Goal: Task Accomplishment & Management: Manage account settings

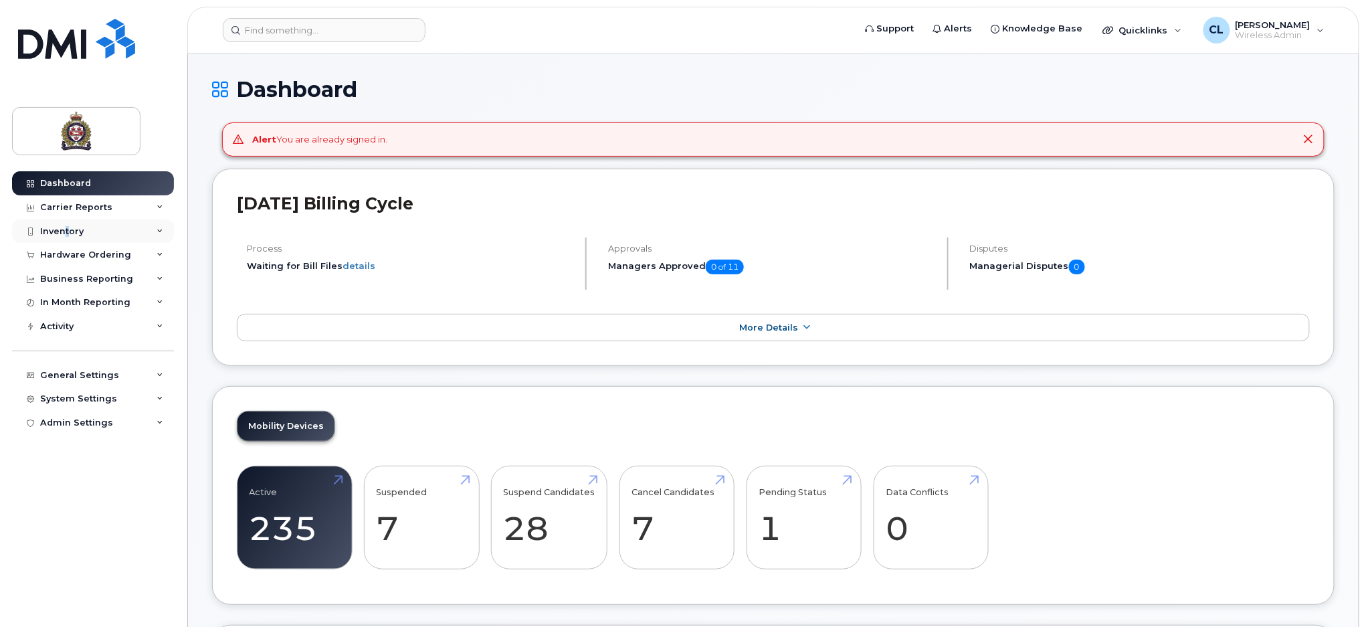
click at [67, 231] on div "Inventory" at bounding box center [61, 231] width 43 height 11
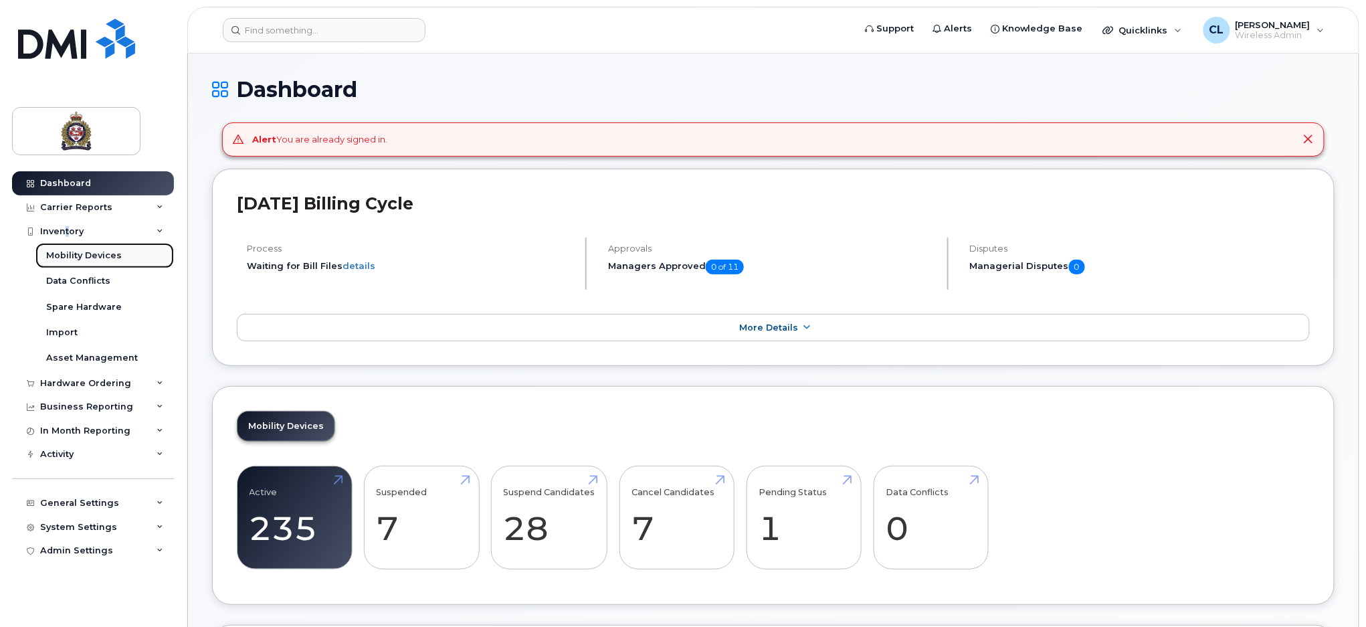
click at [81, 256] on div "Mobility Devices" at bounding box center [84, 256] width 76 height 12
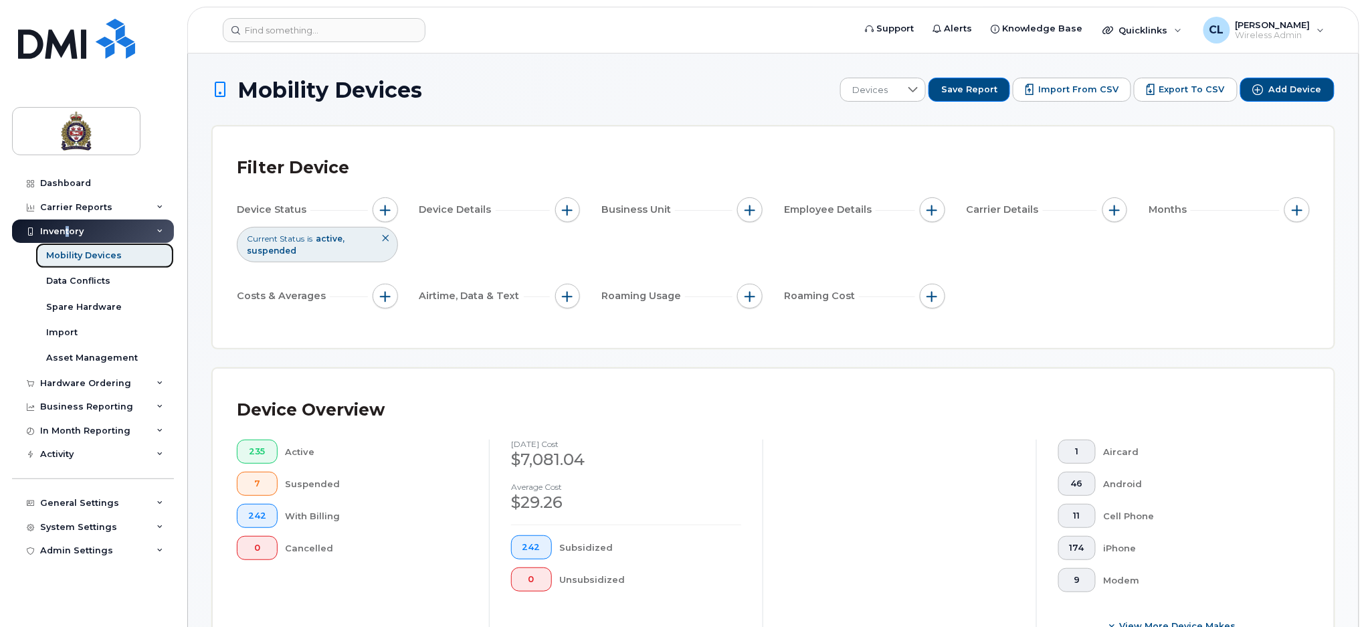
scroll to position [446, 0]
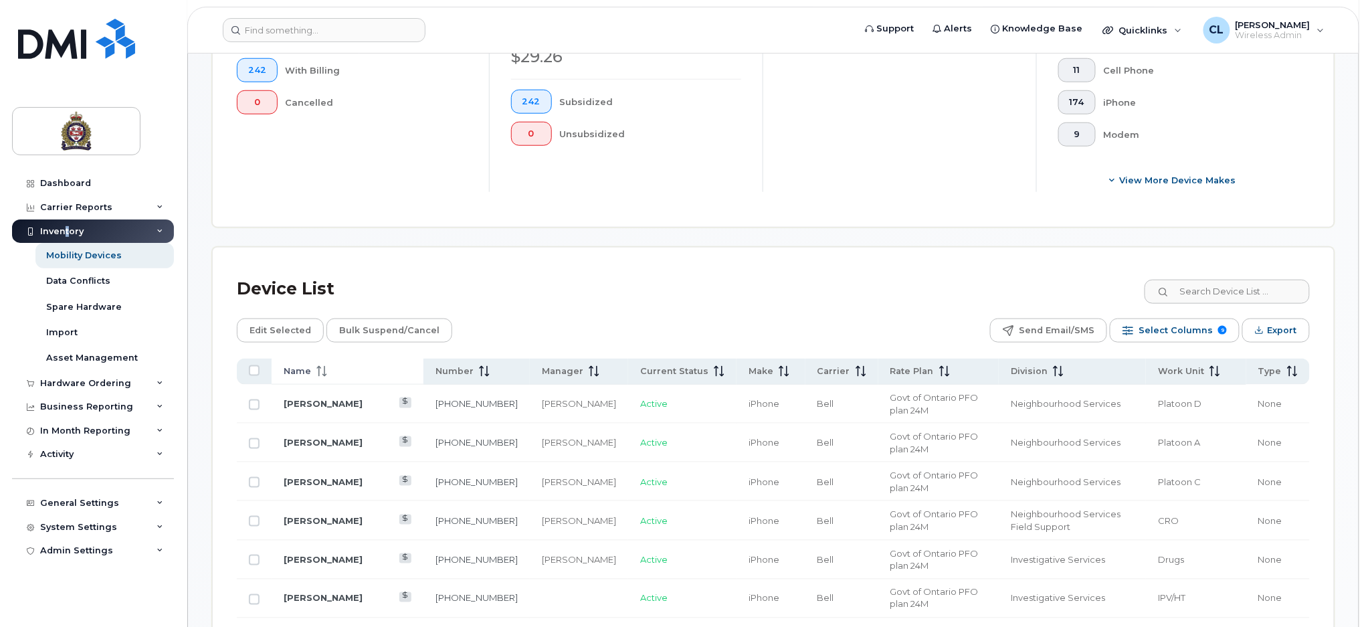
click at [314, 369] on span at bounding box center [319, 371] width 16 height 12
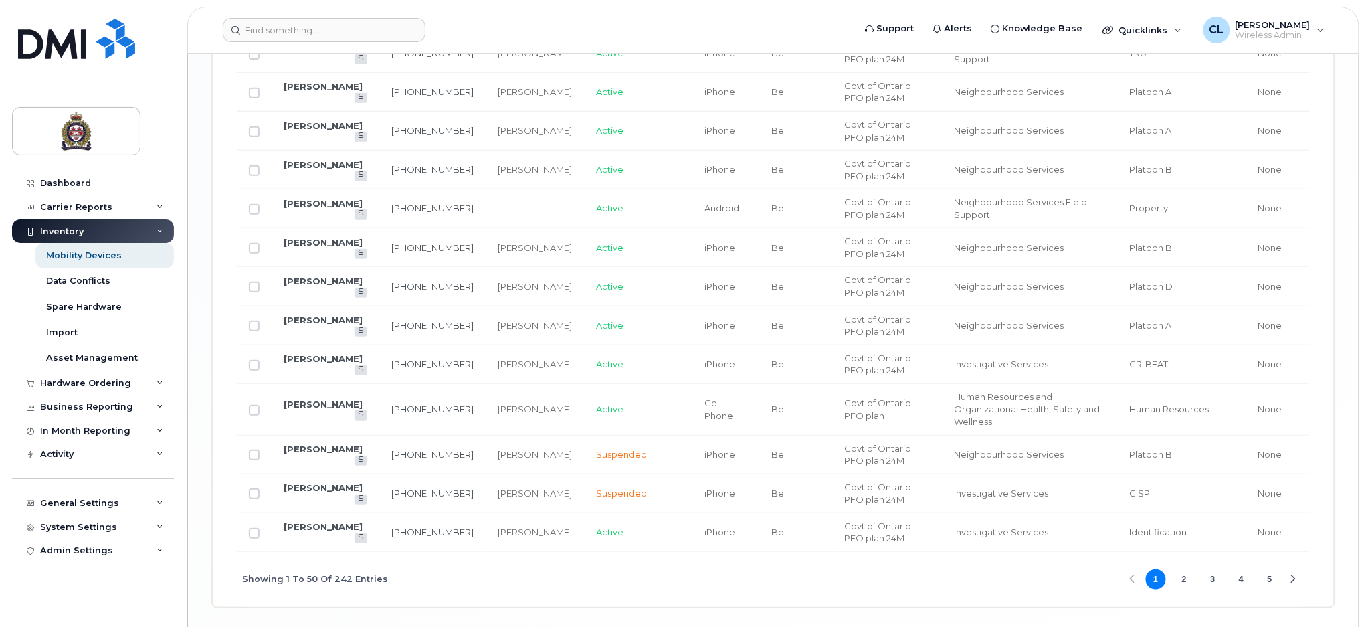
scroll to position [2273, 0]
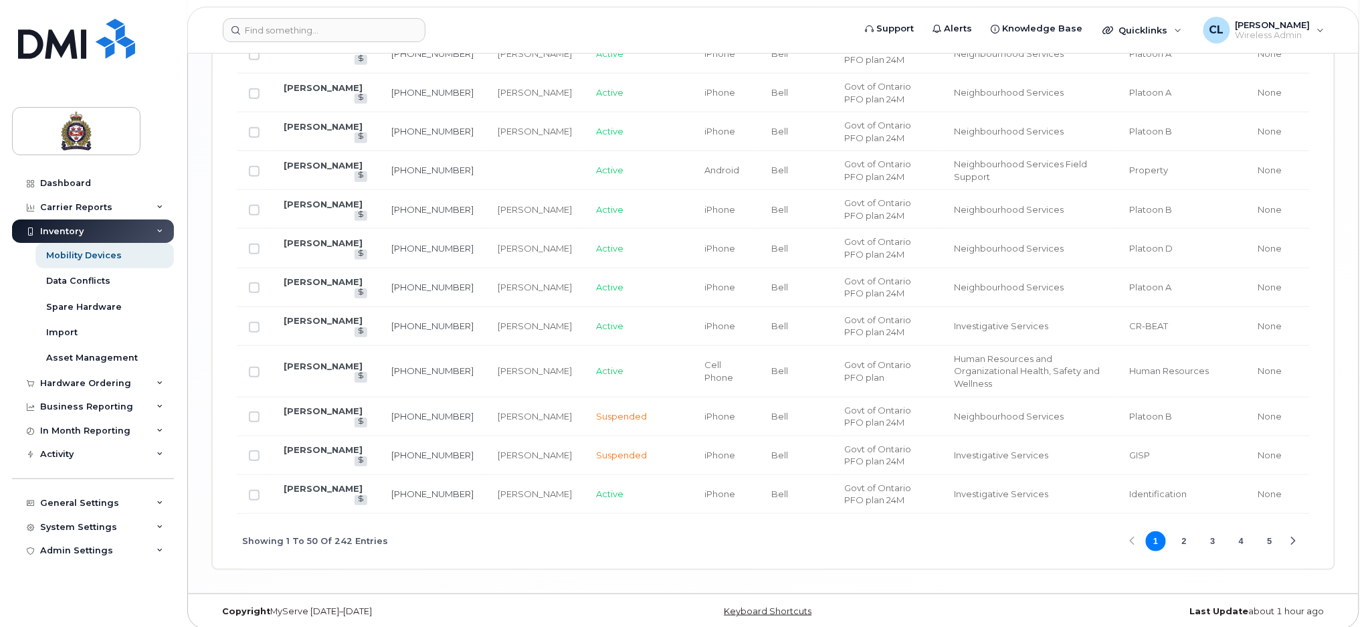
click at [1184, 531] on button "2" at bounding box center [1184, 541] width 20 height 20
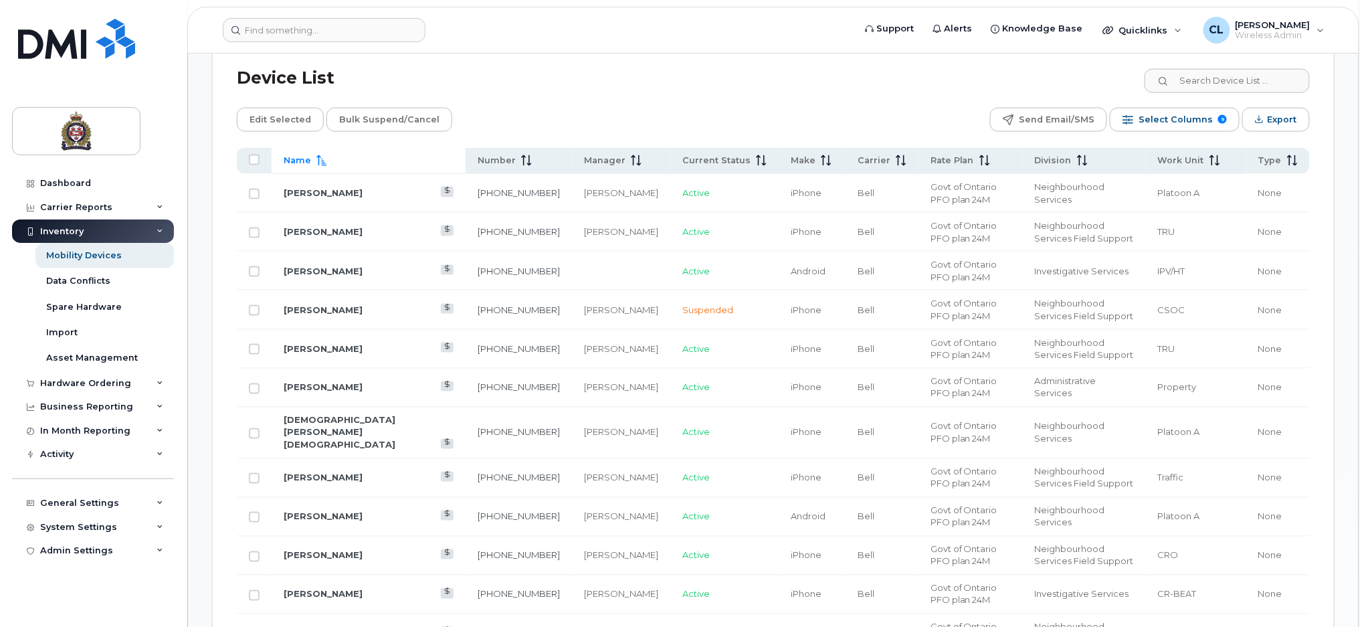
scroll to position [666, 0]
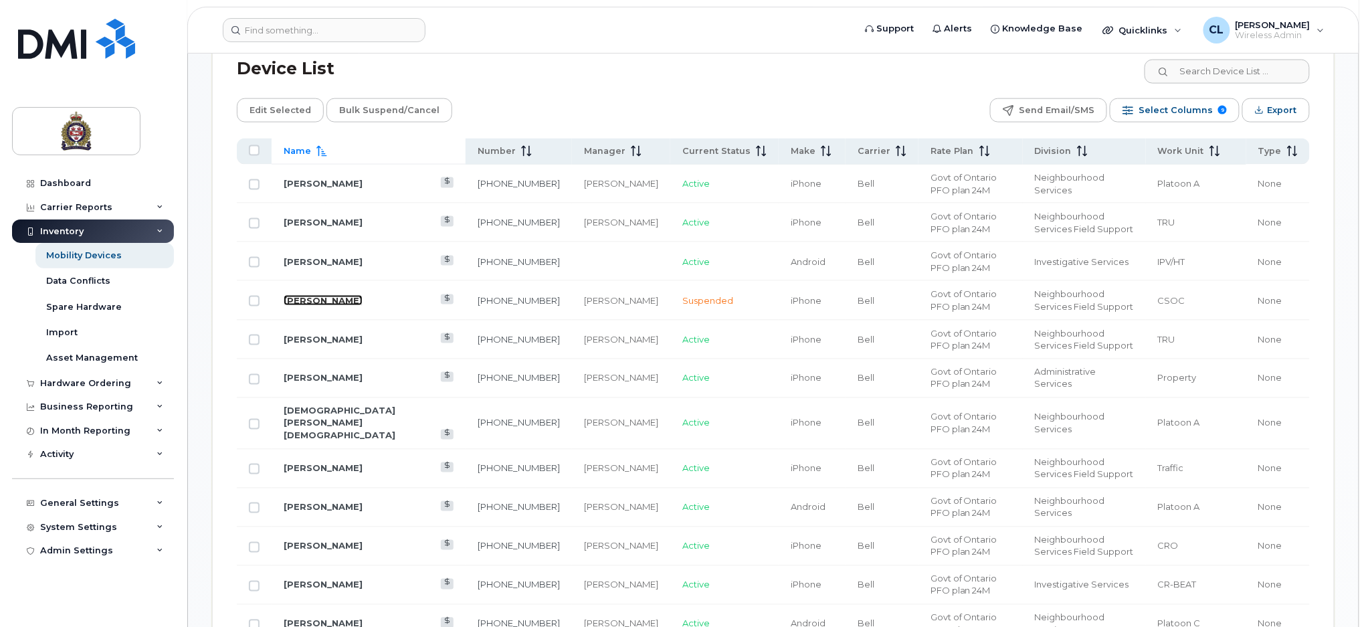
click at [319, 298] on link "Chris Probst" at bounding box center [323, 300] width 79 height 11
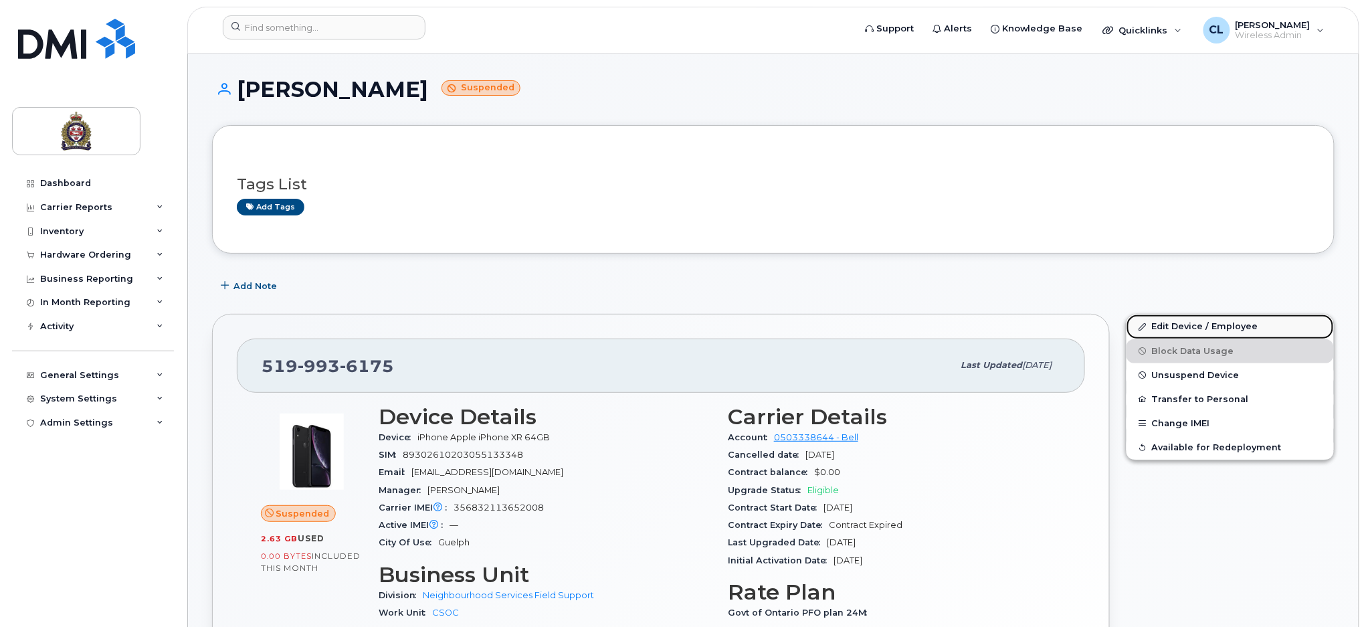
click at [1232, 327] on link "Edit Device / Employee" at bounding box center [1230, 326] width 207 height 24
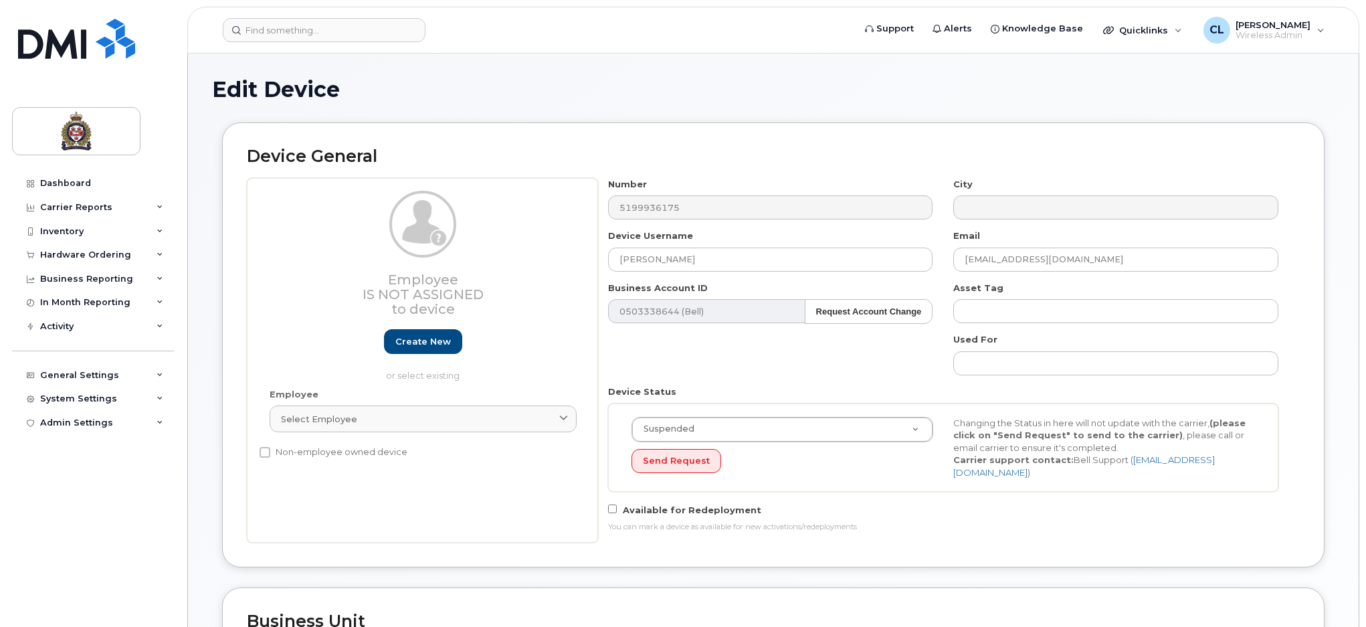
select select "159065"
select select "25458161"
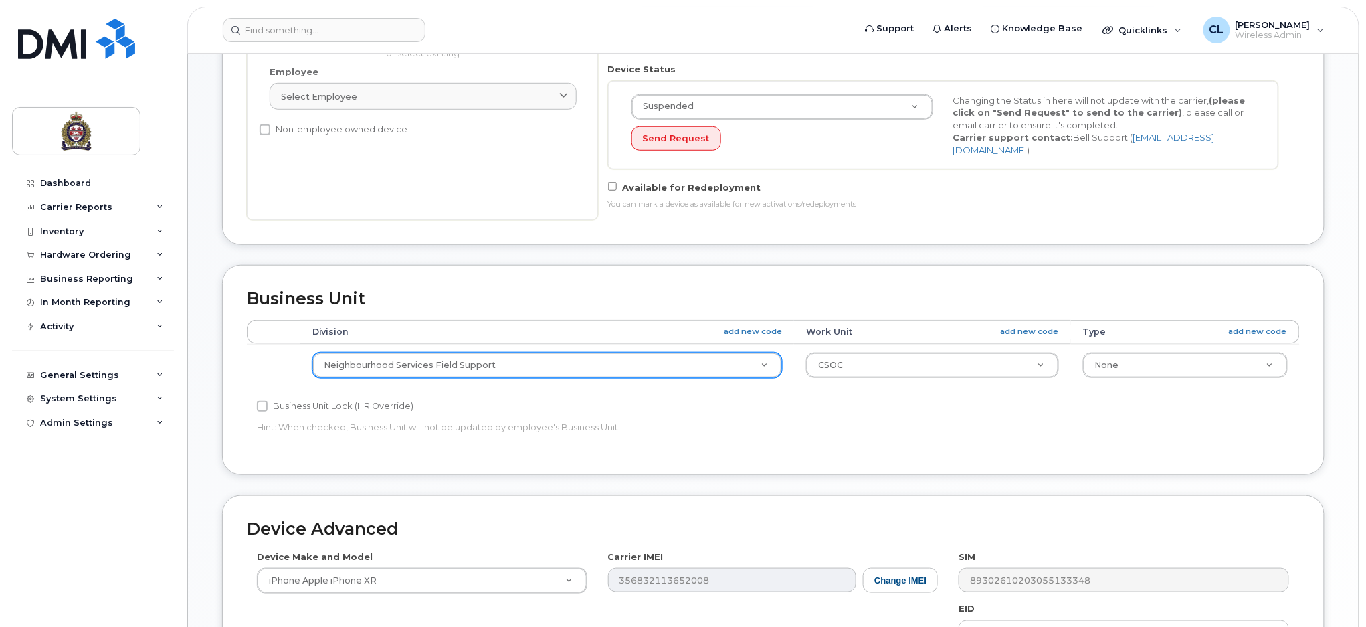
scroll to position [357, 0]
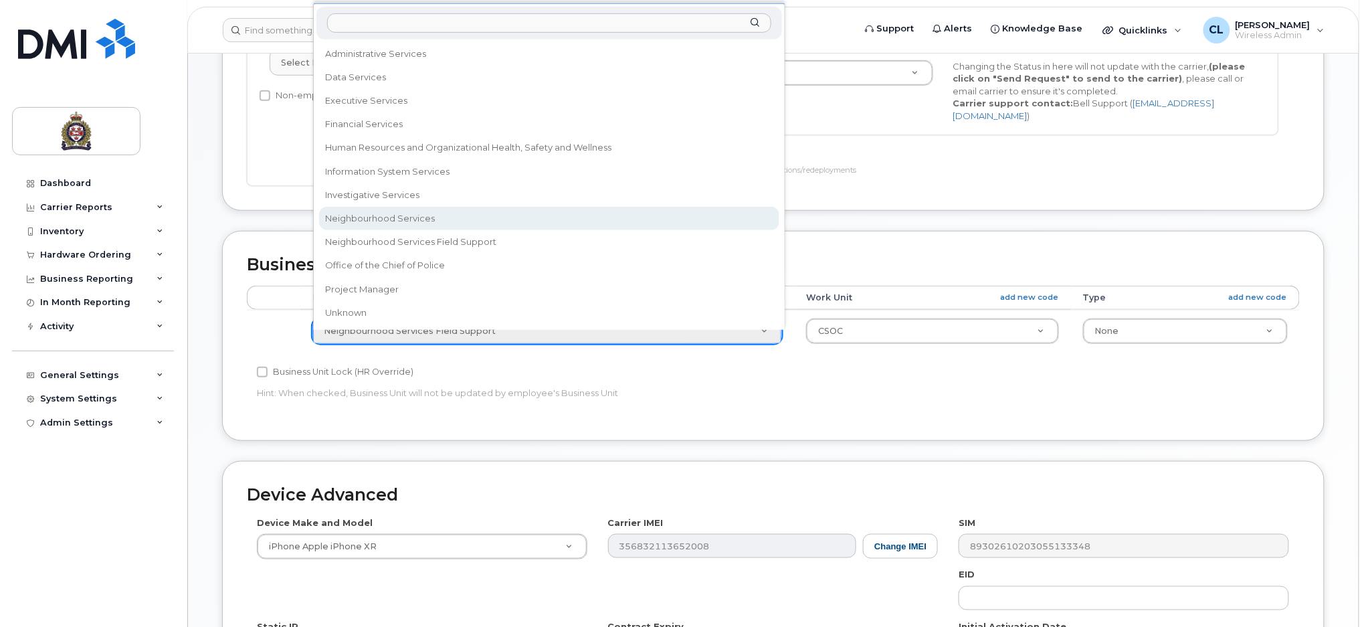
select select "159064"
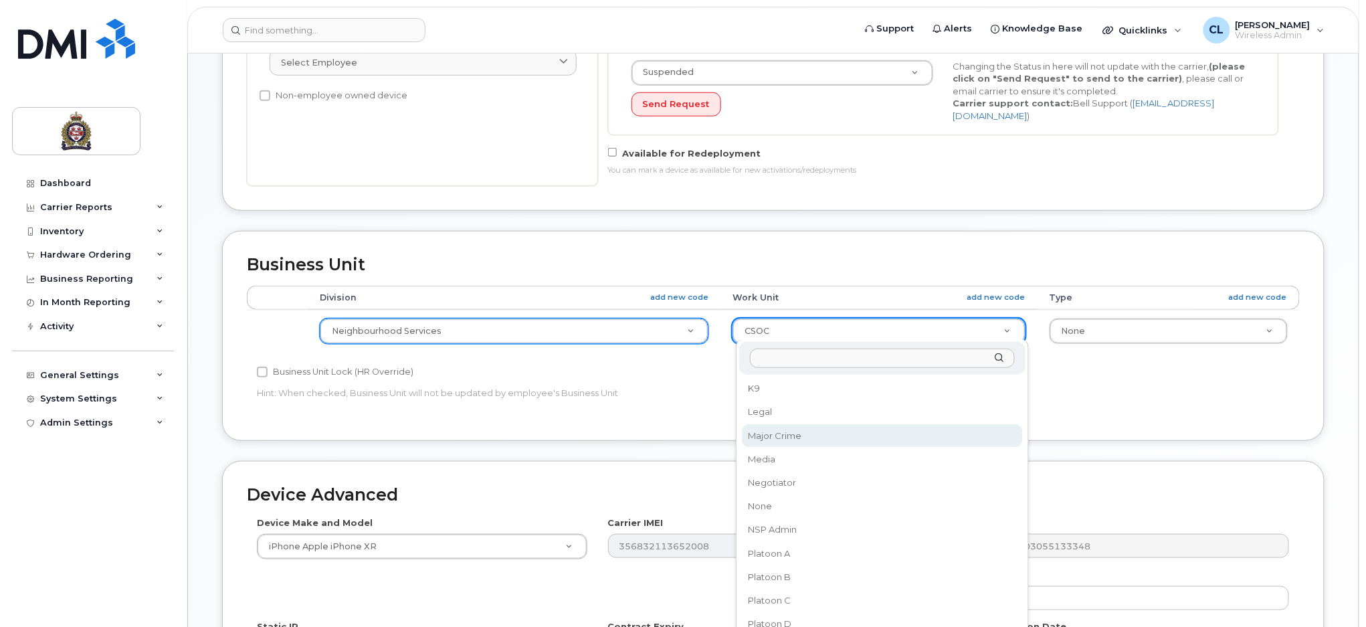
scroll to position [803, 0]
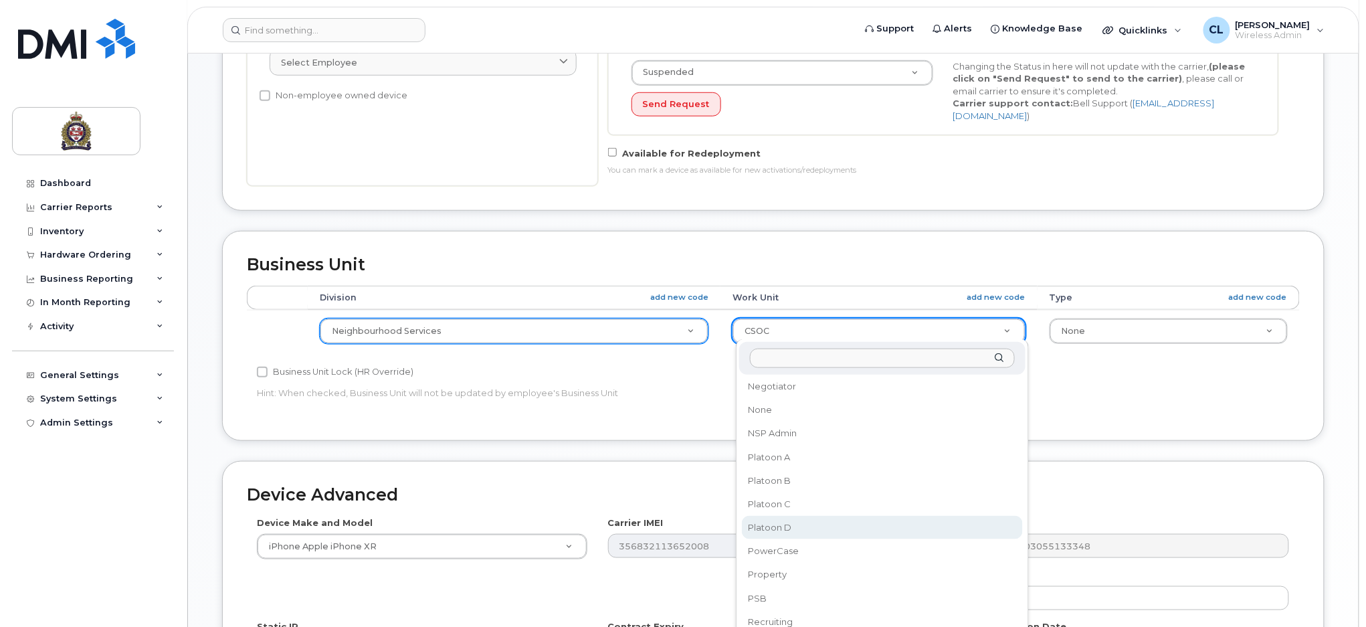
select select "159090"
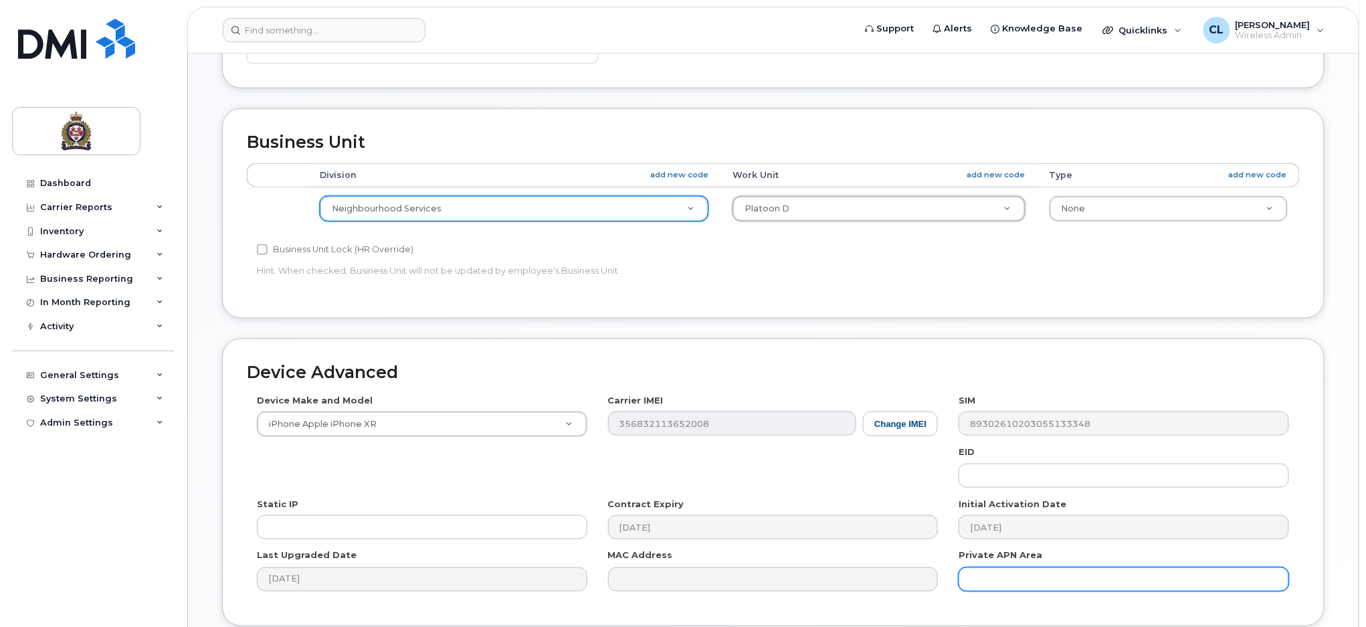
scroll to position [585, 0]
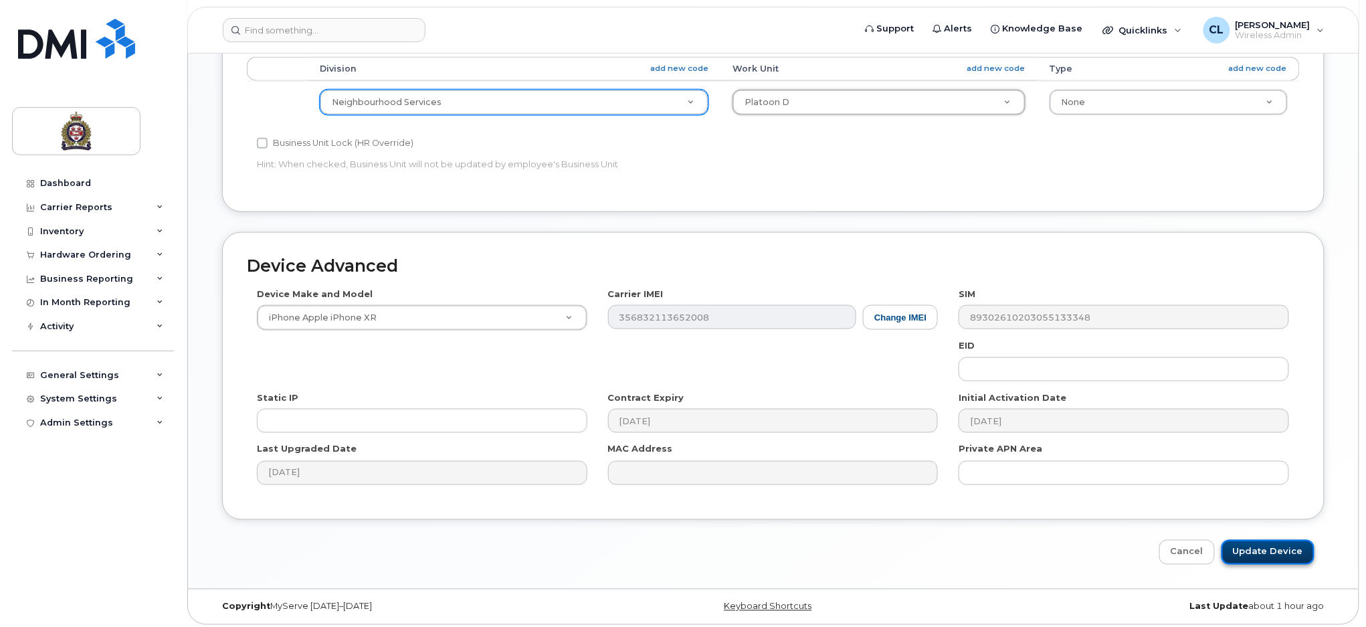
click at [1270, 549] on input "Update Device" at bounding box center [1268, 552] width 93 height 25
type input "Saving..."
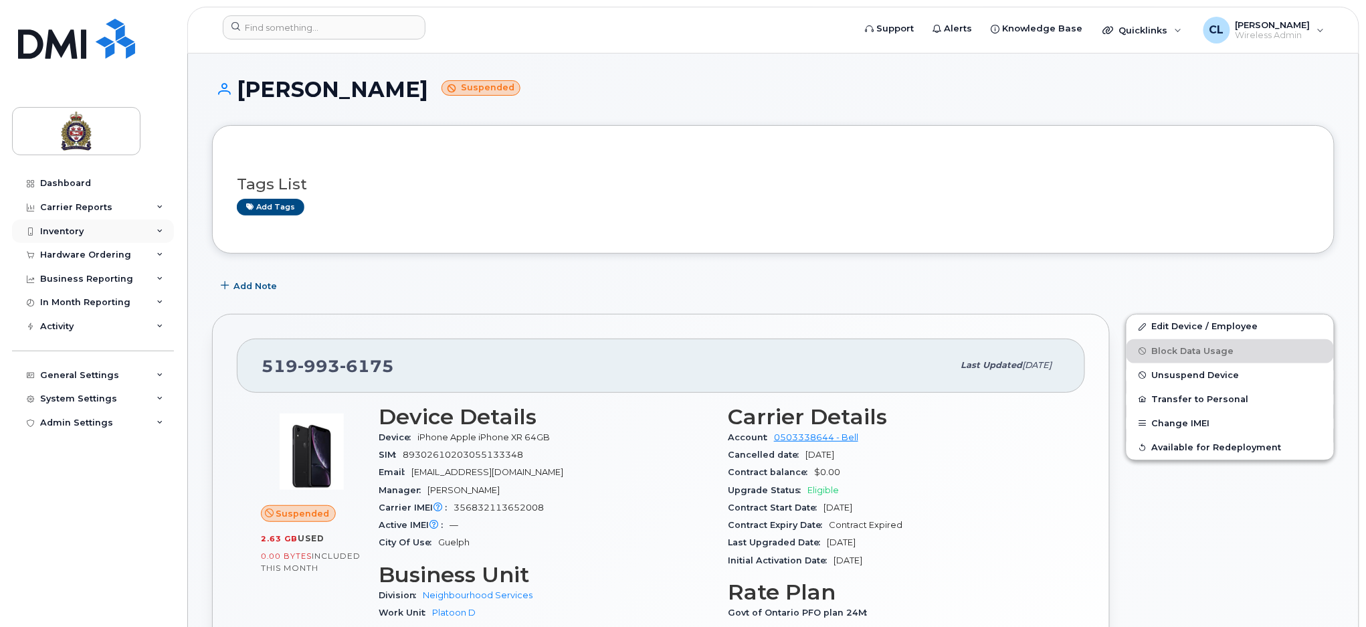
drag, startPoint x: 82, startPoint y: 232, endPoint x: 90, endPoint y: 254, distance: 23.5
click at [82, 232] on div "Inventory" at bounding box center [93, 231] width 162 height 24
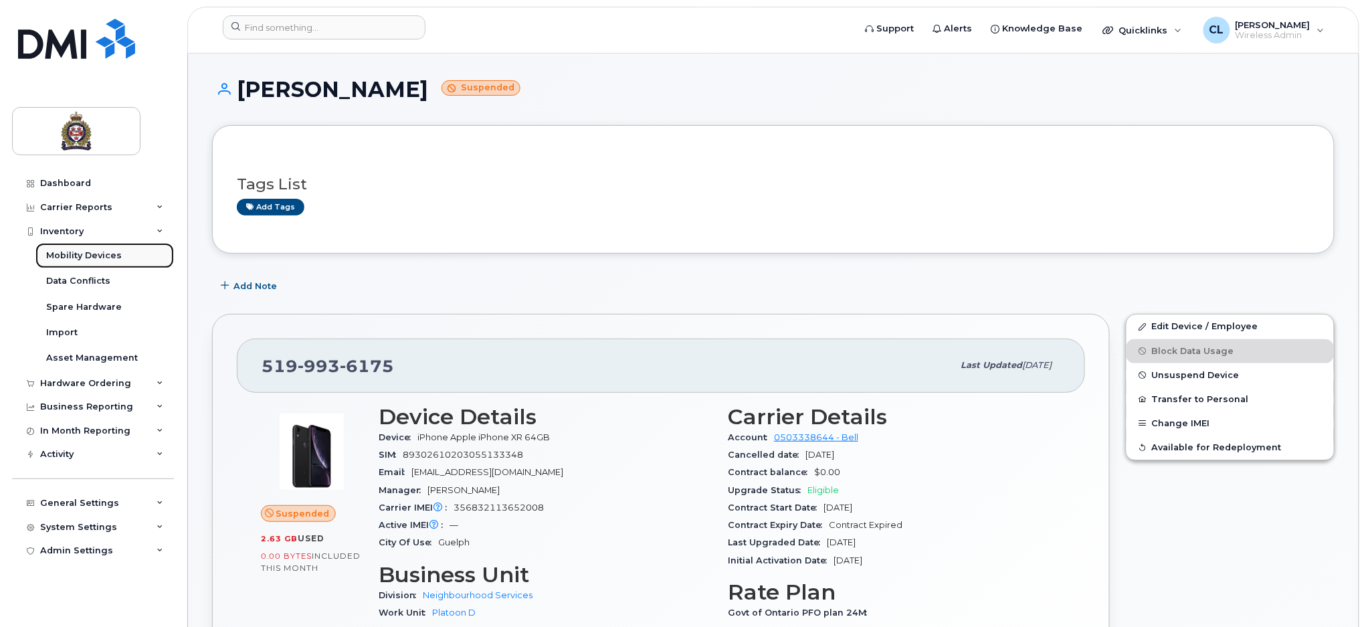
click at [86, 257] on div "Mobility Devices" at bounding box center [84, 256] width 76 height 12
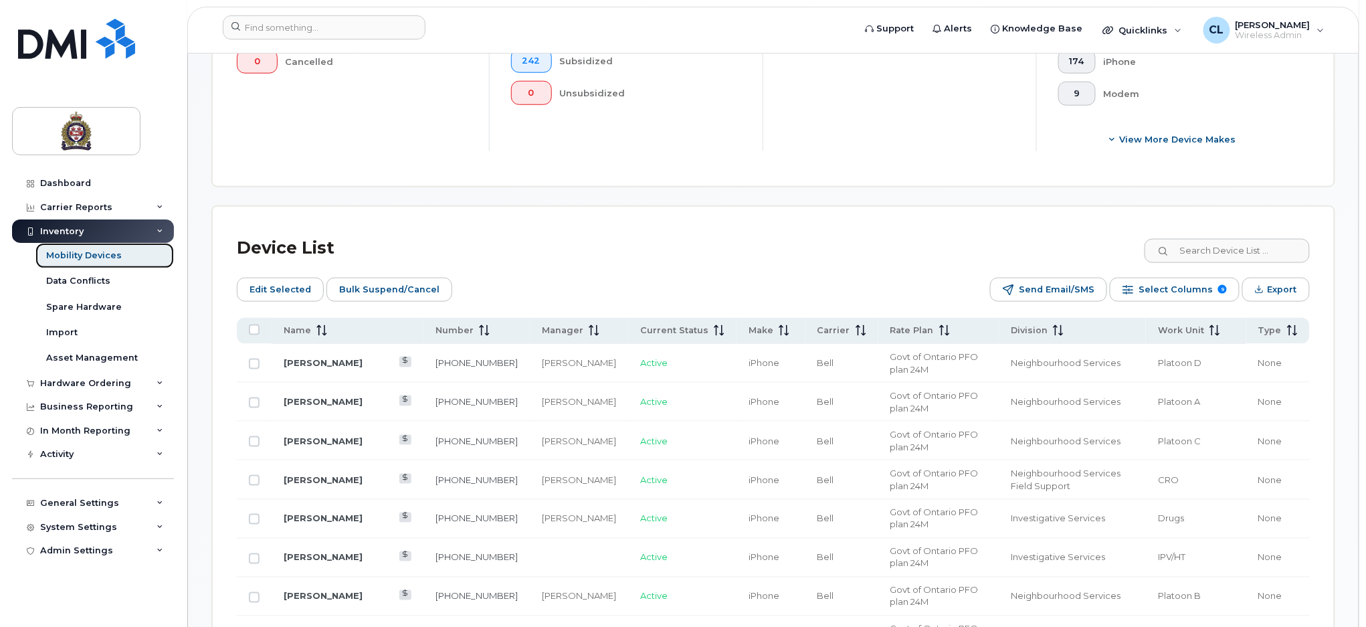
scroll to position [535, 0]
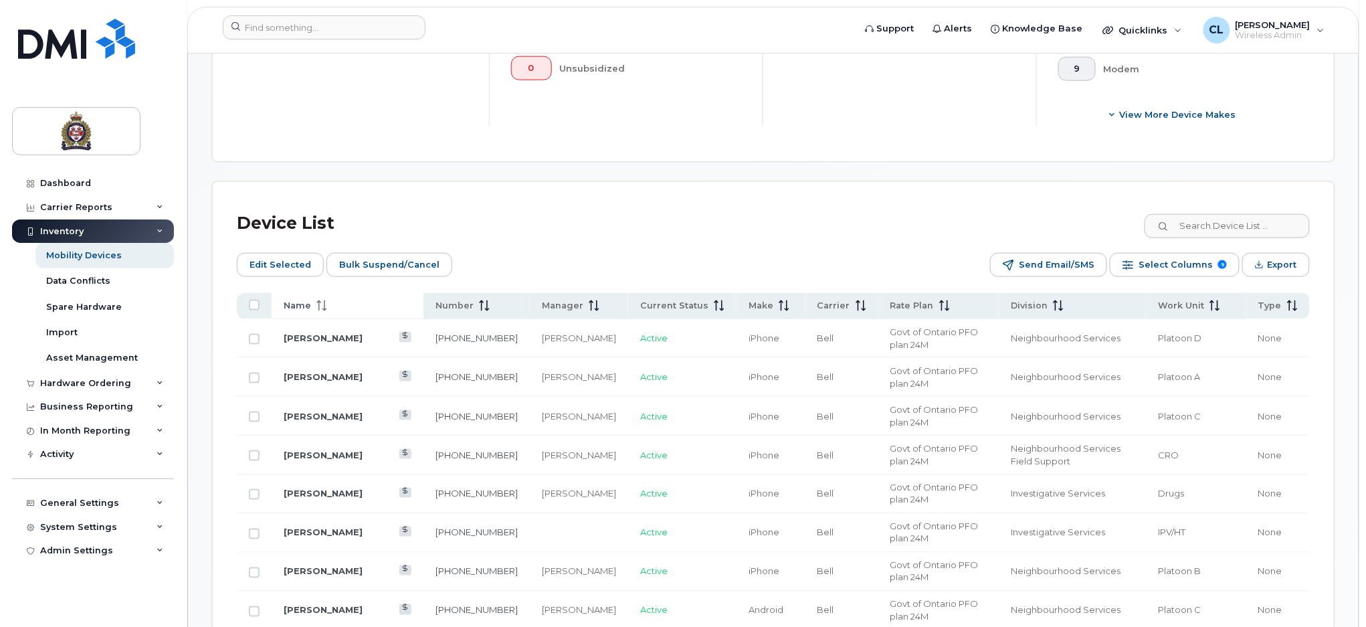
click at [322, 303] on icon at bounding box center [321, 305] width 11 height 11
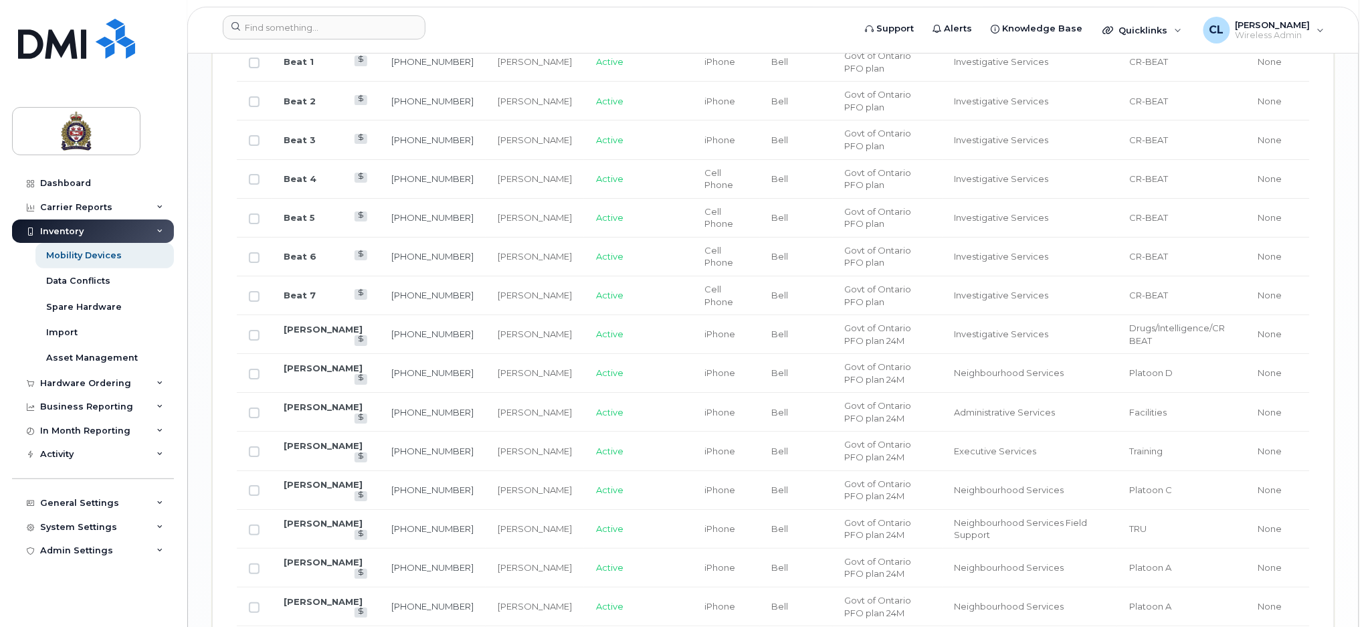
scroll to position [2297, 0]
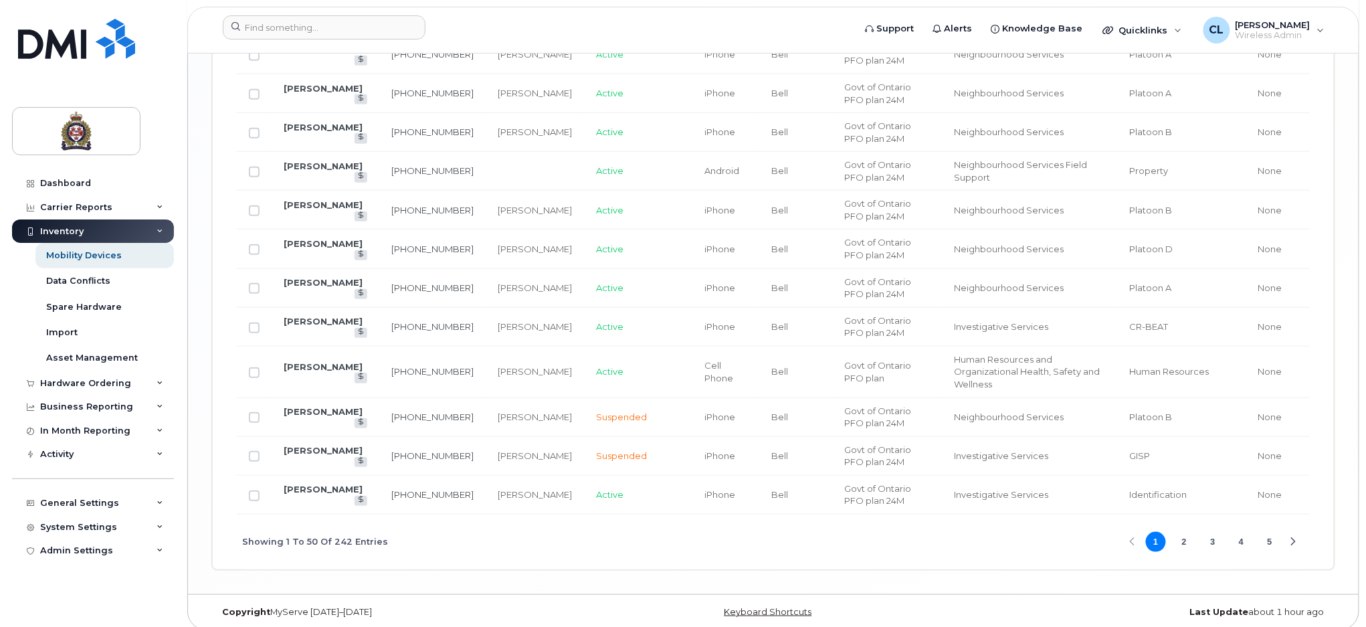
click at [1214, 532] on button "3" at bounding box center [1213, 542] width 20 height 20
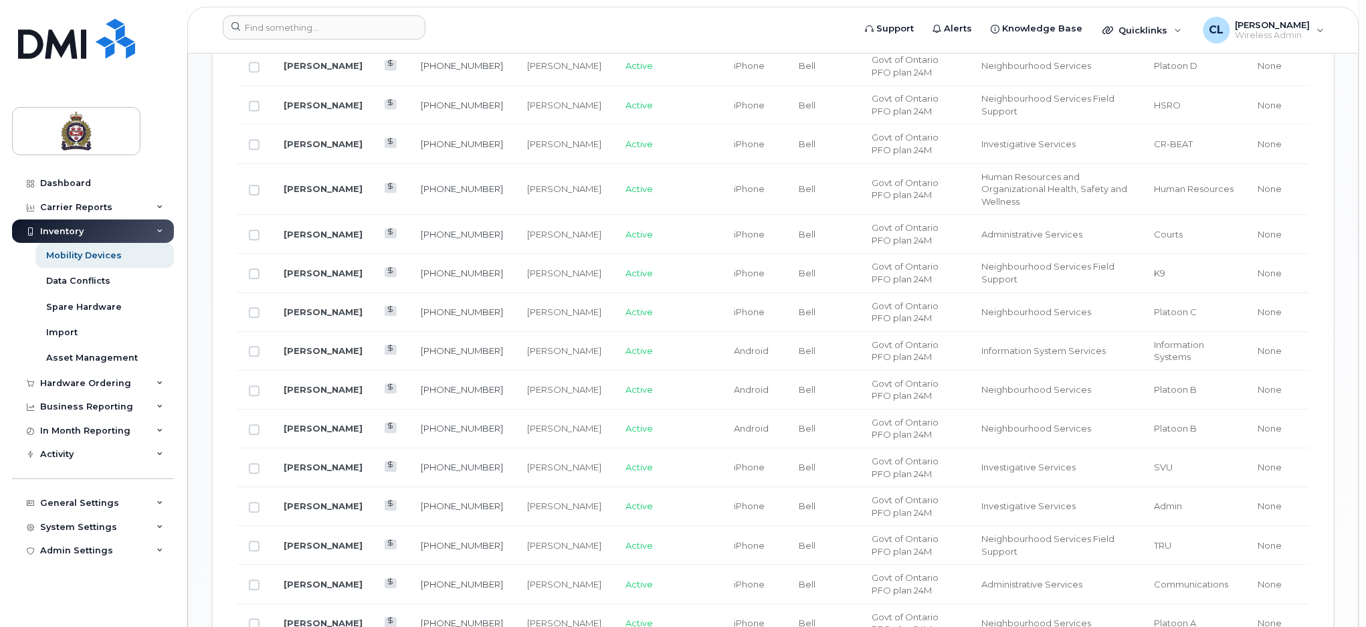
scroll to position [1048, 0]
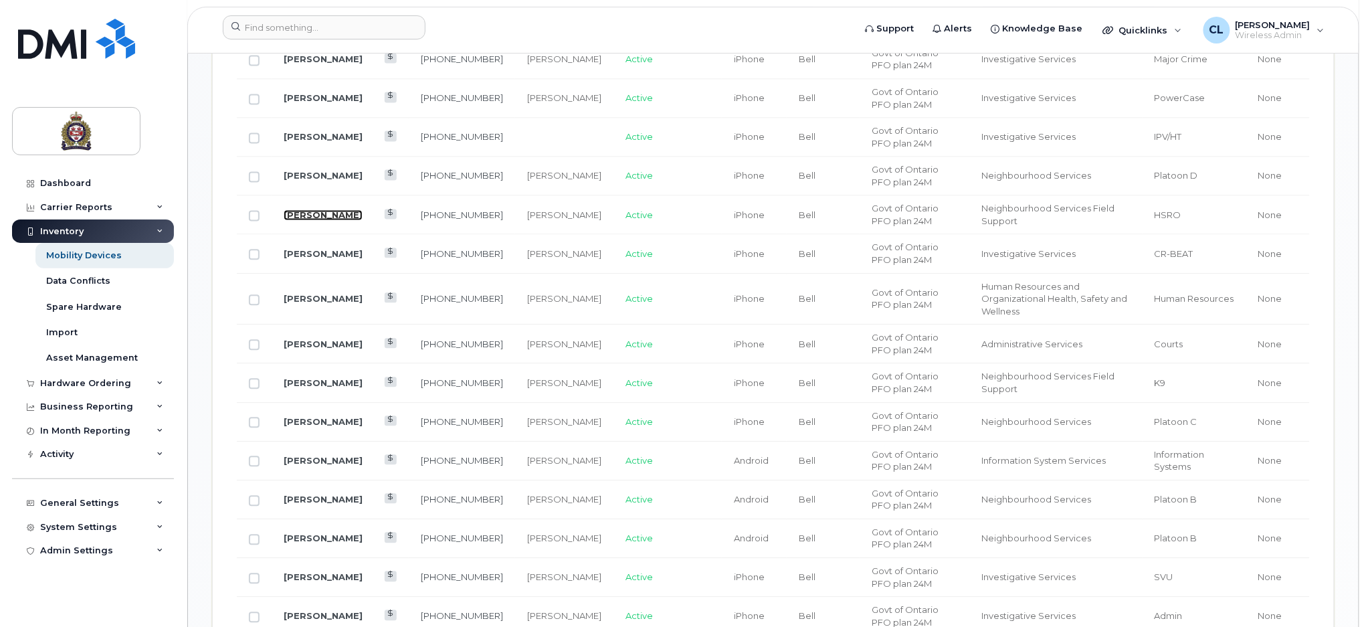
click at [347, 209] on link "[PERSON_NAME]" at bounding box center [323, 214] width 79 height 11
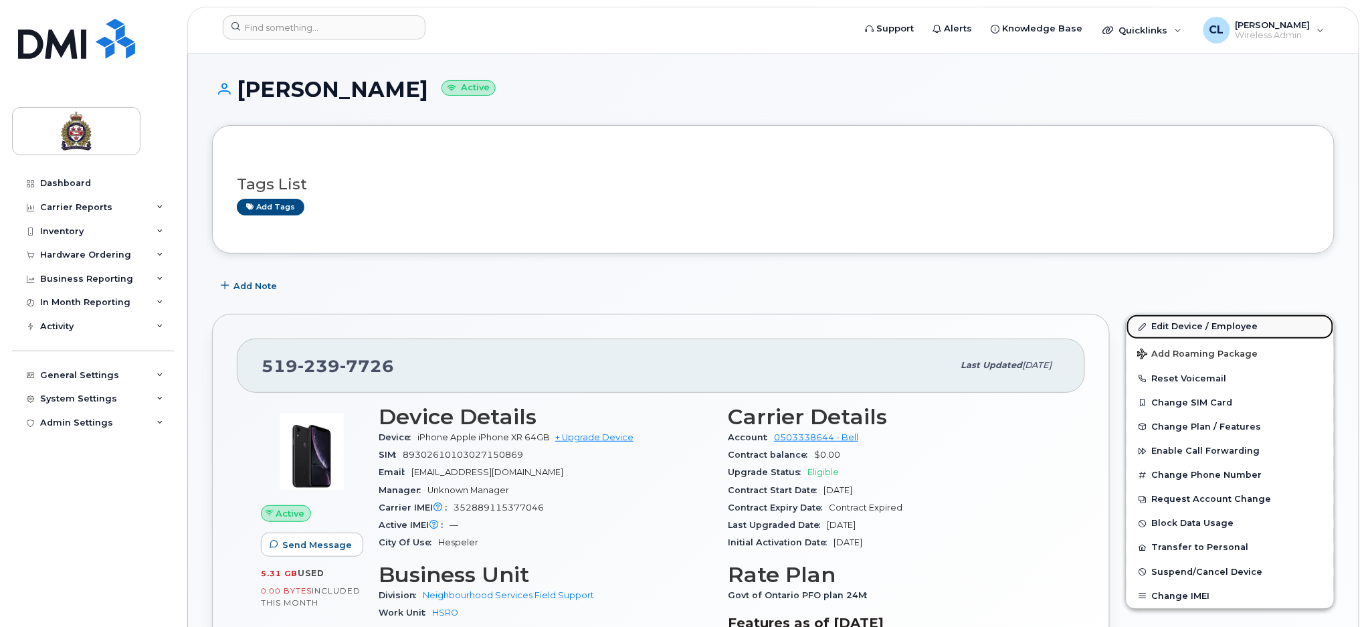
click at [1223, 319] on link "Edit Device / Employee" at bounding box center [1230, 326] width 207 height 24
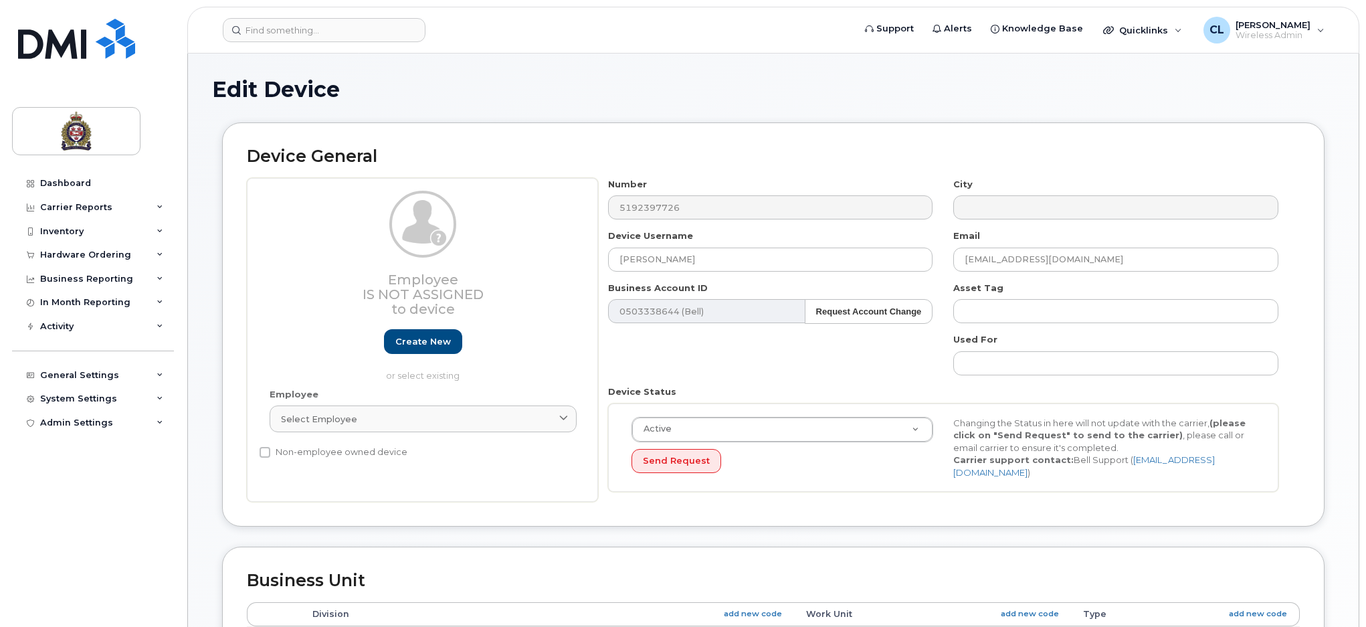
select select "159065"
select select "159096"
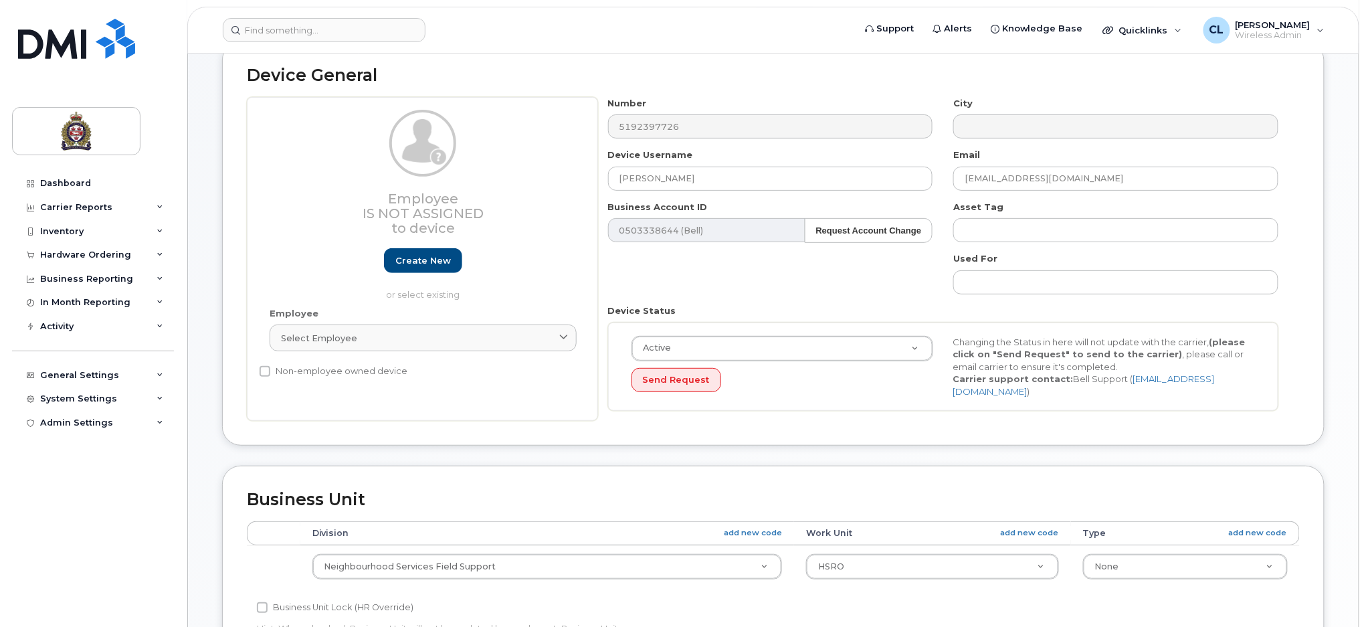
scroll to position [178, 0]
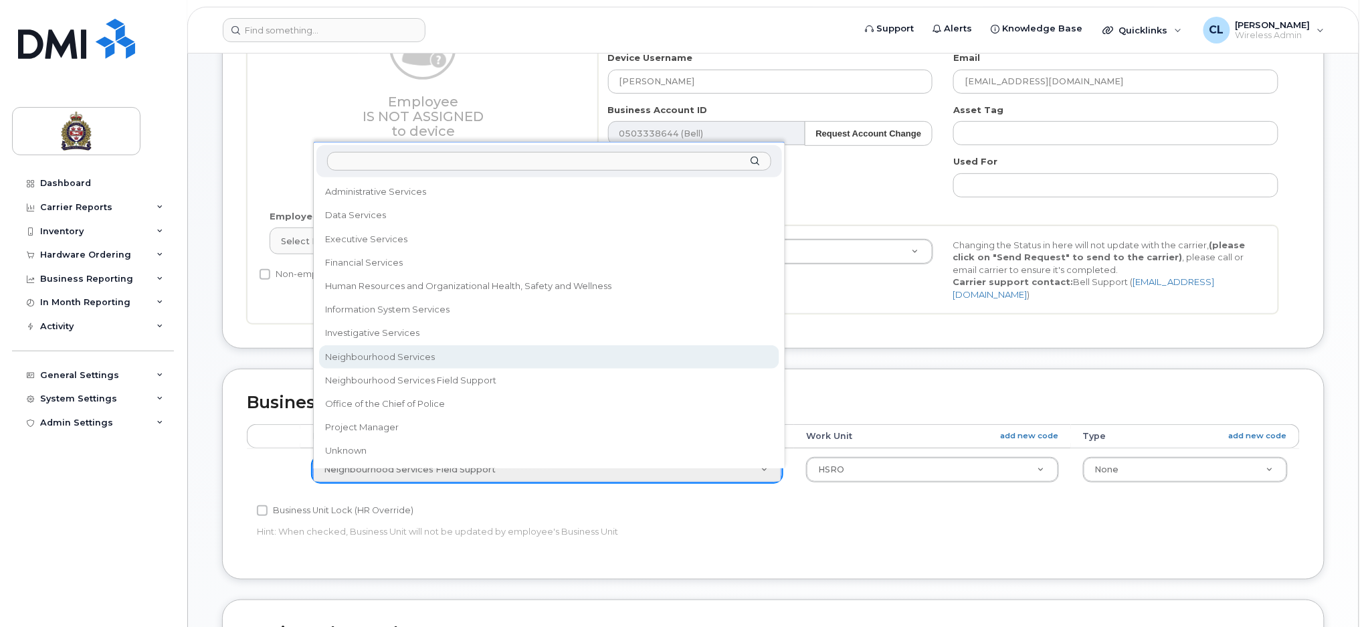
select select "159064"
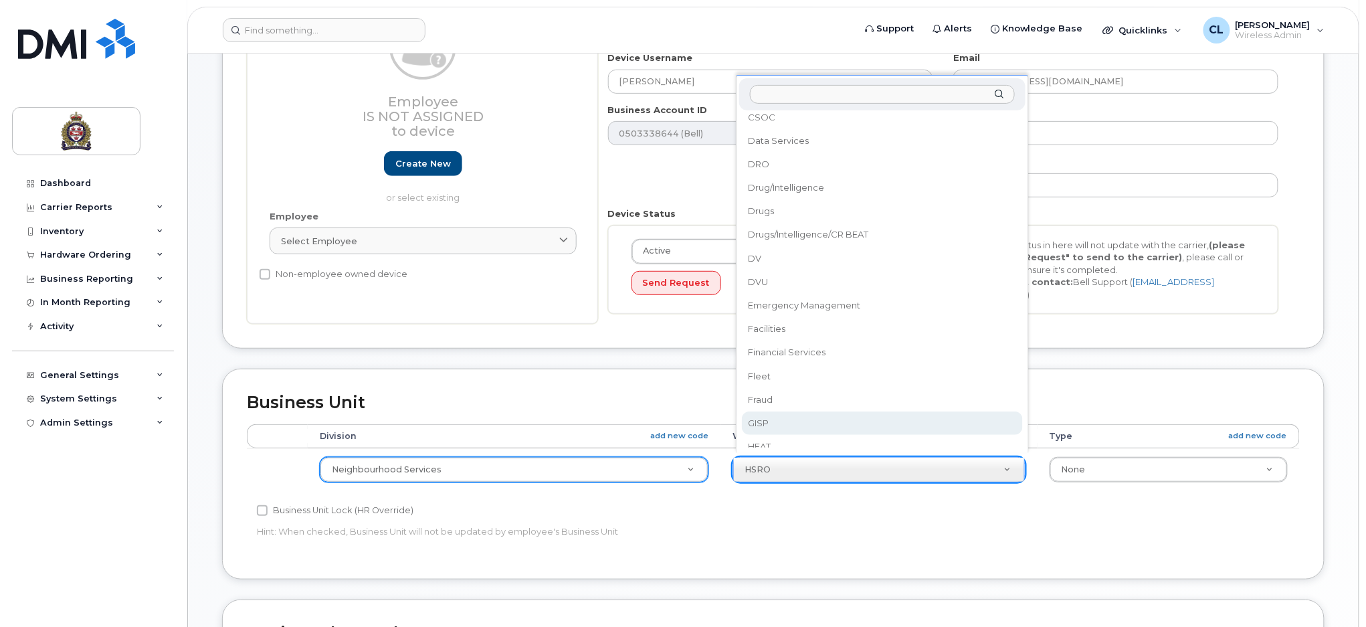
scroll to position [708, 0]
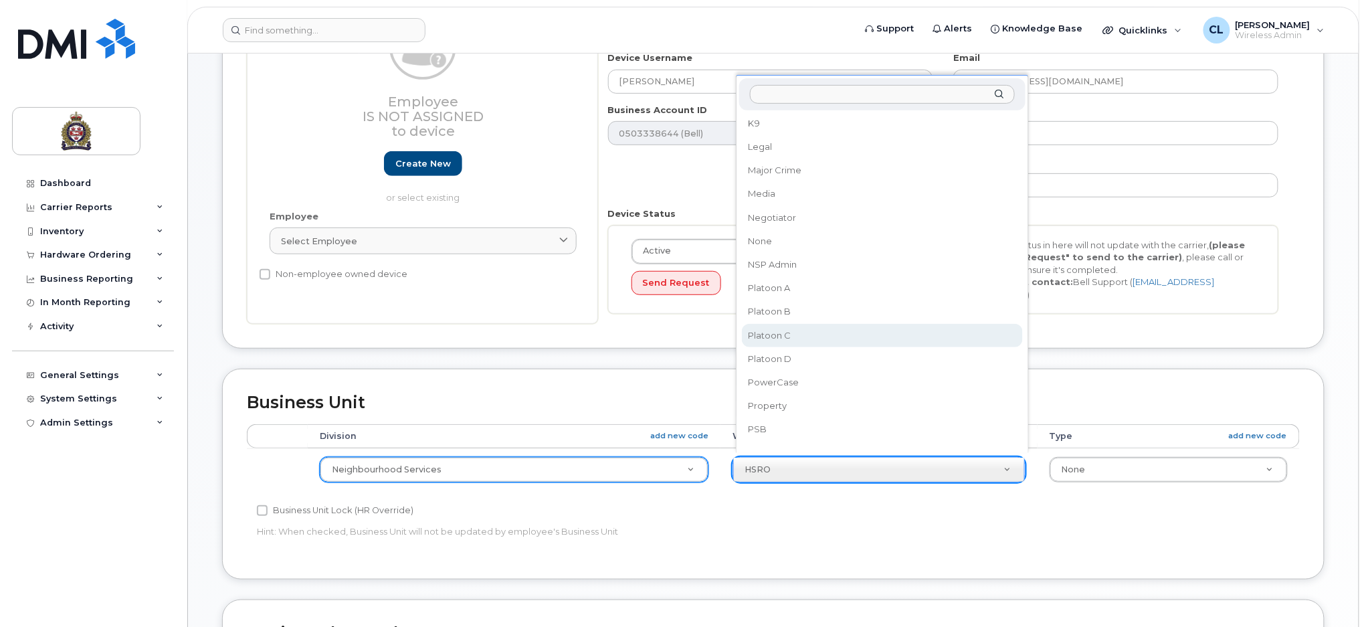
select select "159084"
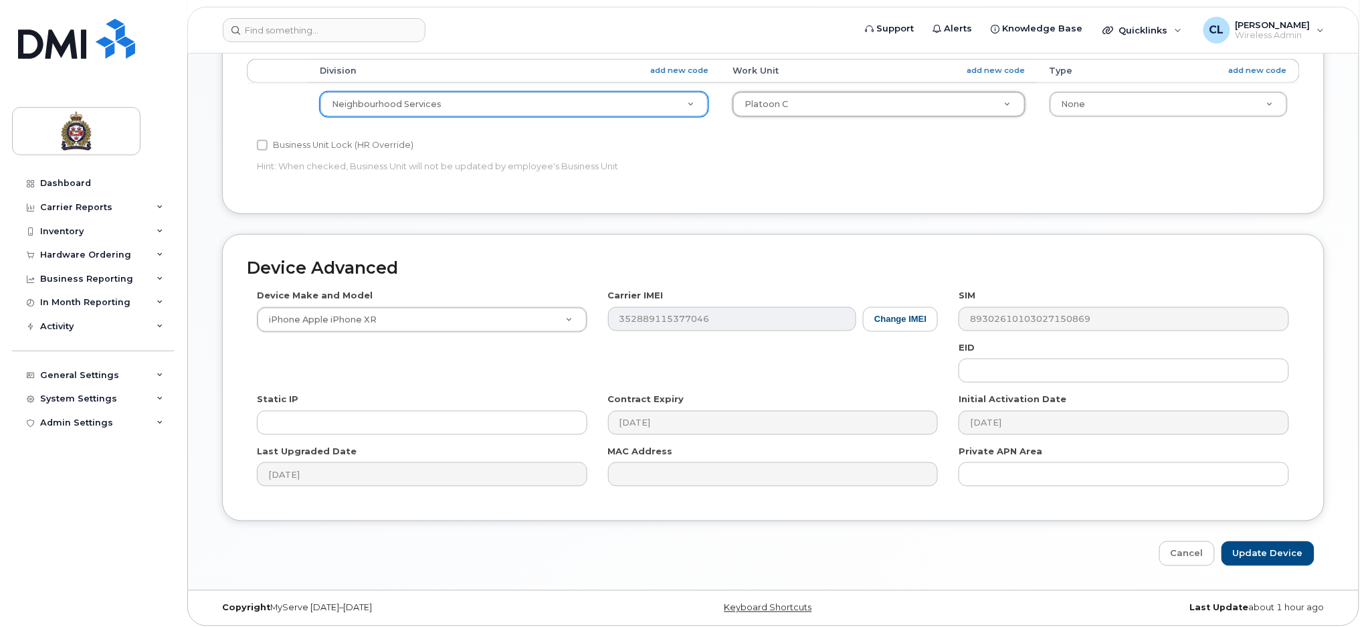
scroll to position [545, 0]
click at [1252, 549] on input "Update Device" at bounding box center [1268, 552] width 93 height 25
type input "Saving..."
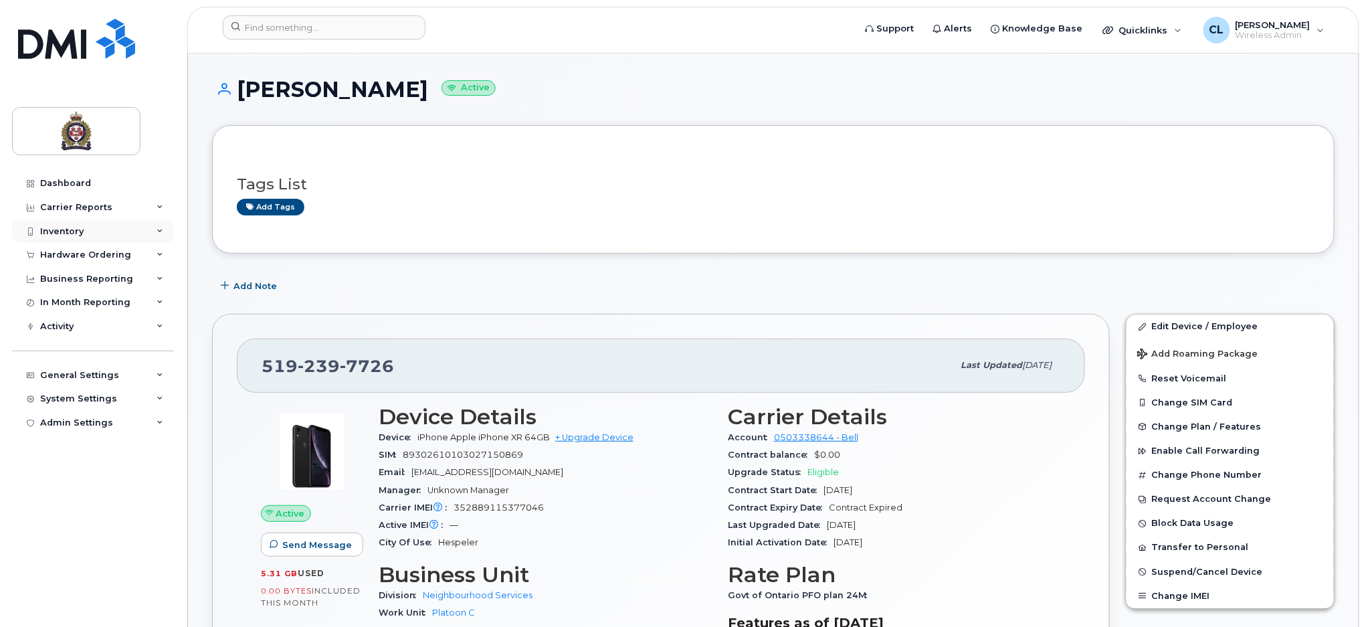
click at [72, 233] on div "Inventory" at bounding box center [61, 231] width 43 height 11
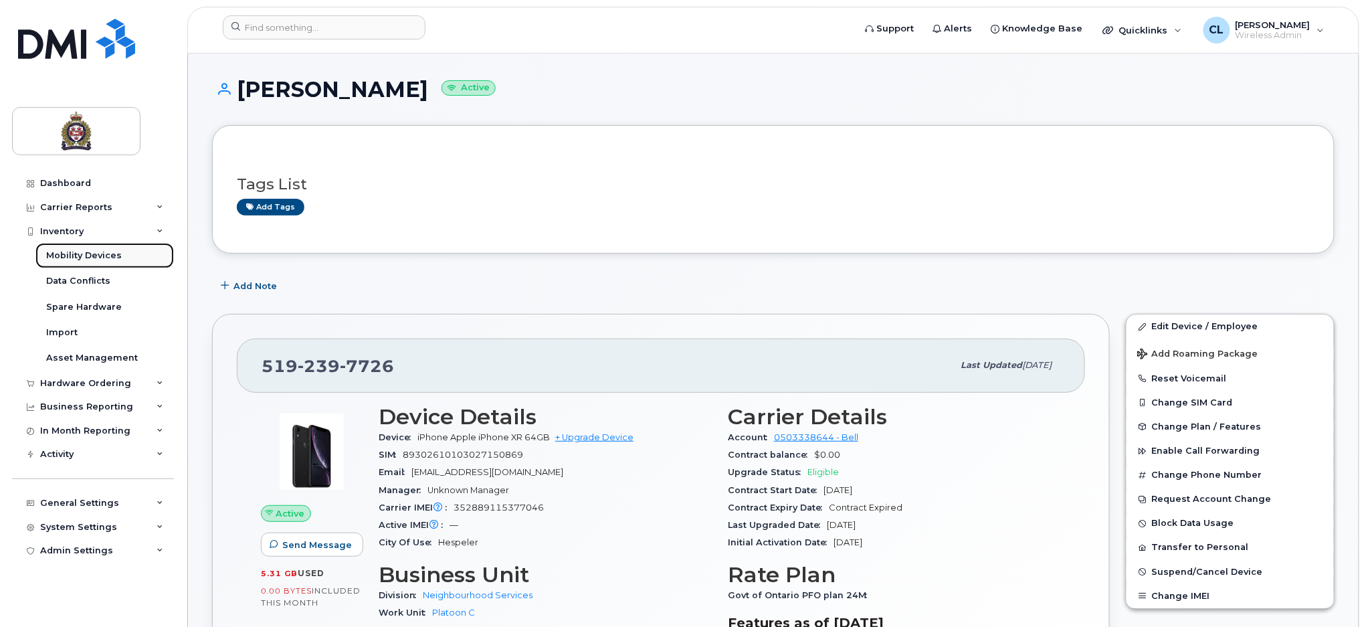
click at [80, 252] on div "Mobility Devices" at bounding box center [84, 256] width 76 height 12
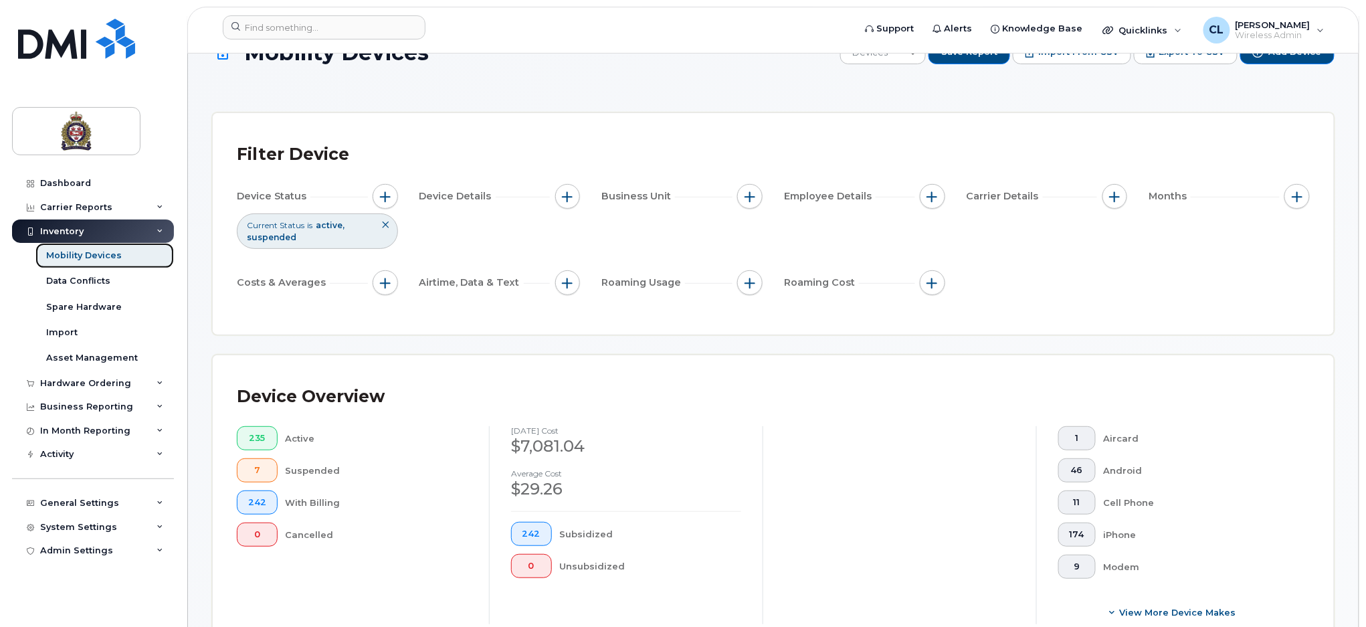
scroll to position [446, 0]
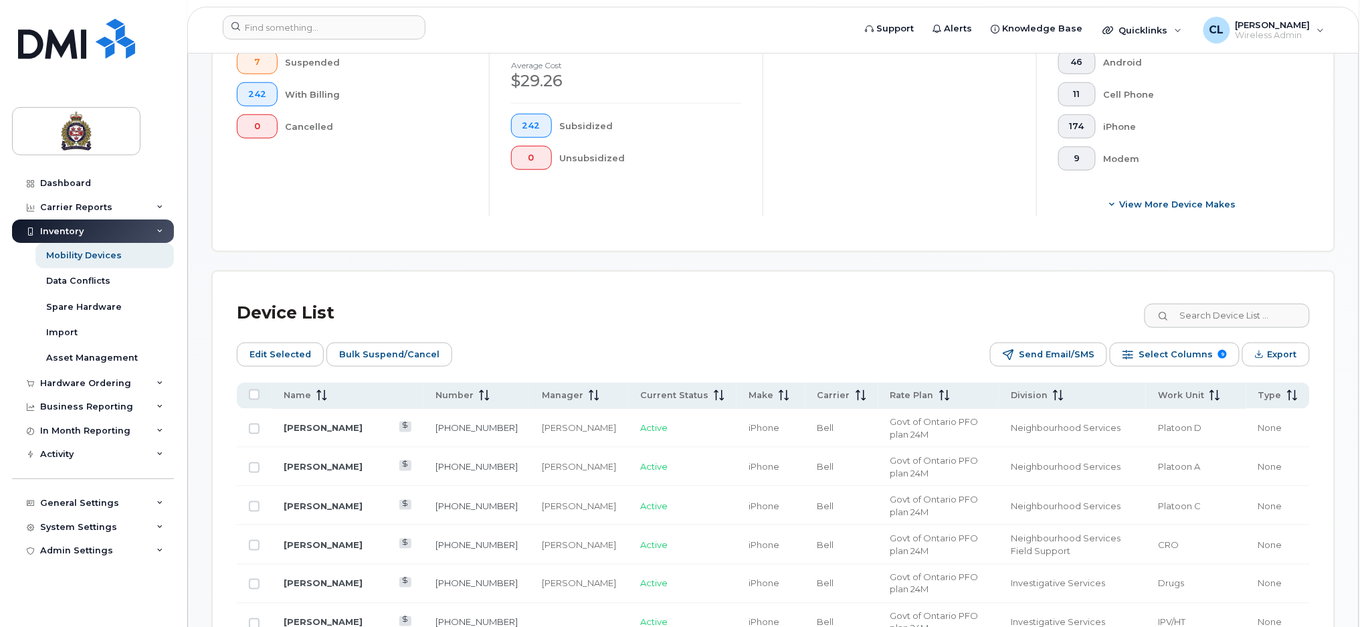
click at [300, 392] on span "Name" at bounding box center [297, 395] width 27 height 12
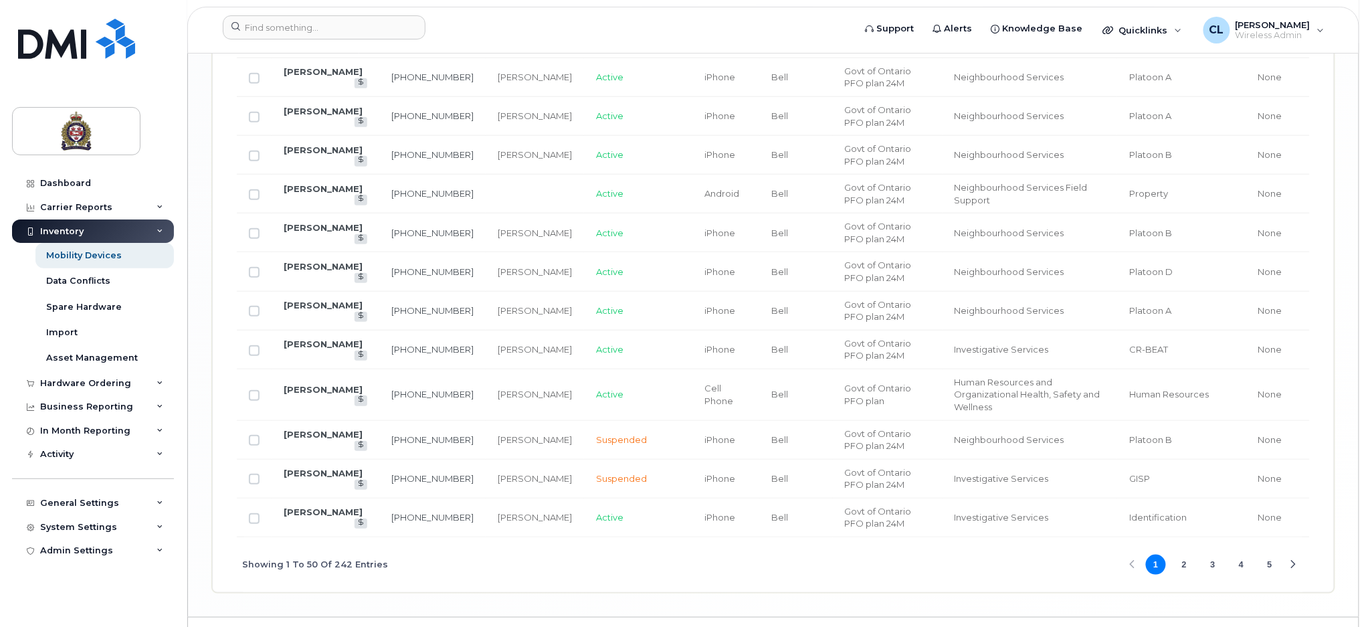
scroll to position [2297, 0]
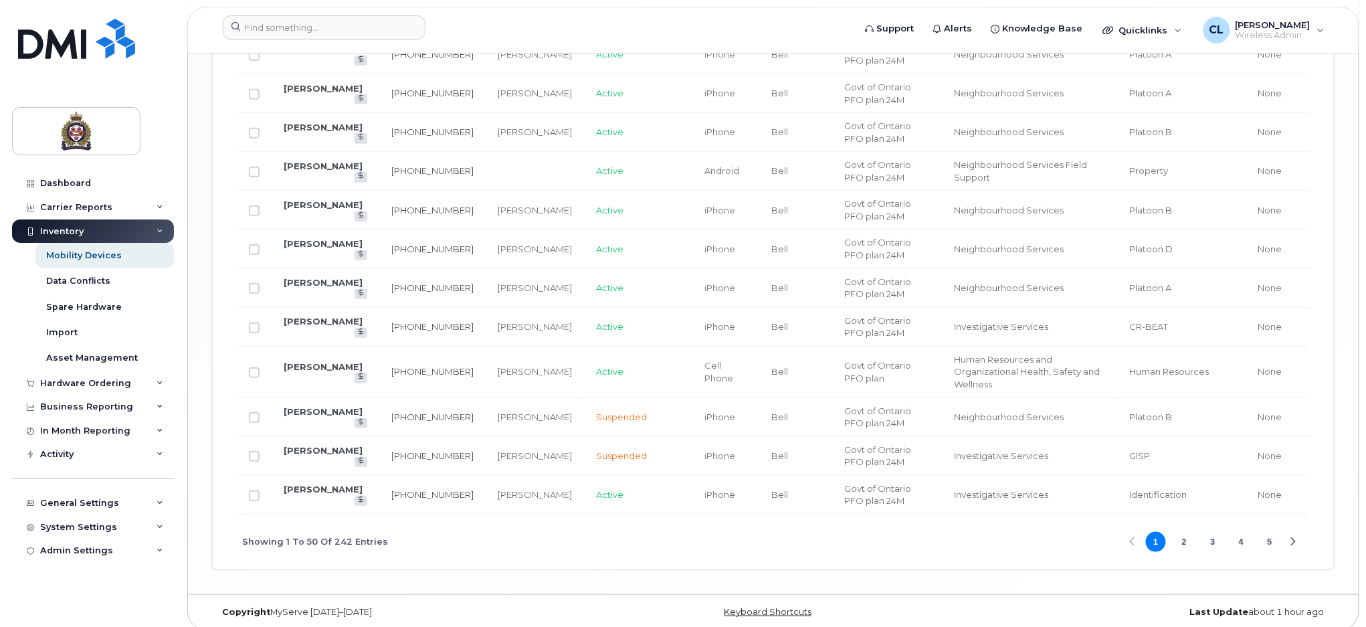
click at [1243, 532] on button "4" at bounding box center [1242, 542] width 20 height 20
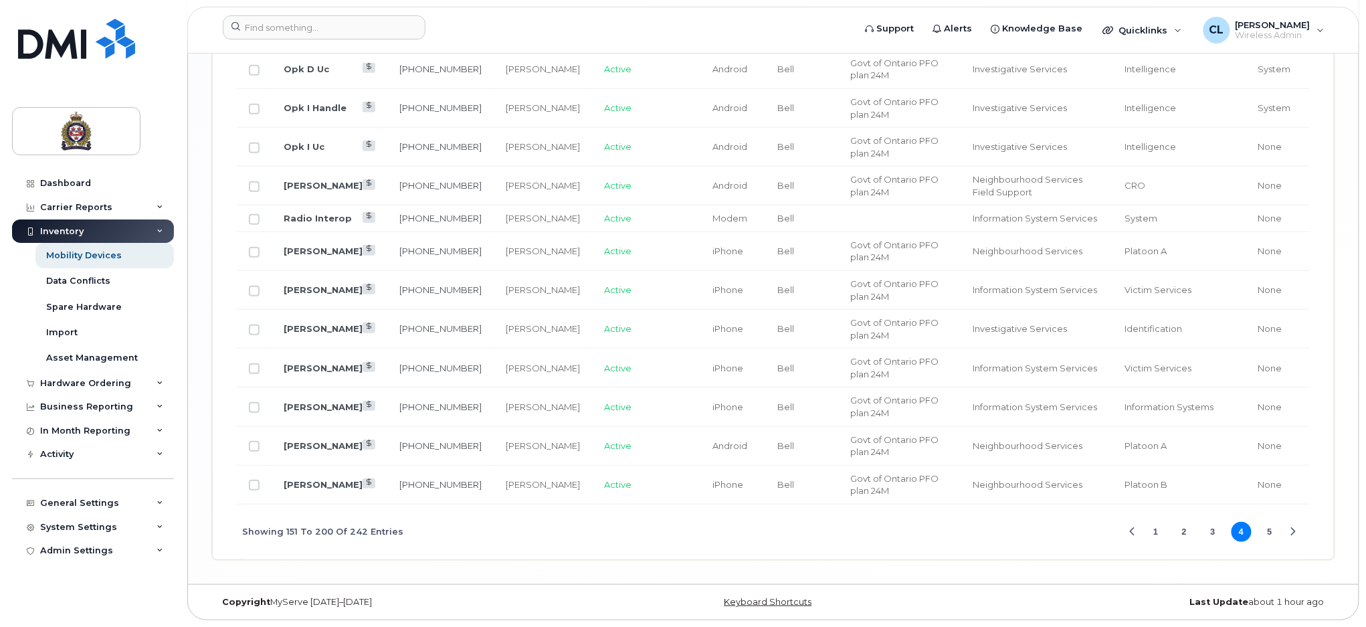
click at [1261, 533] on button "5" at bounding box center [1270, 532] width 20 height 20
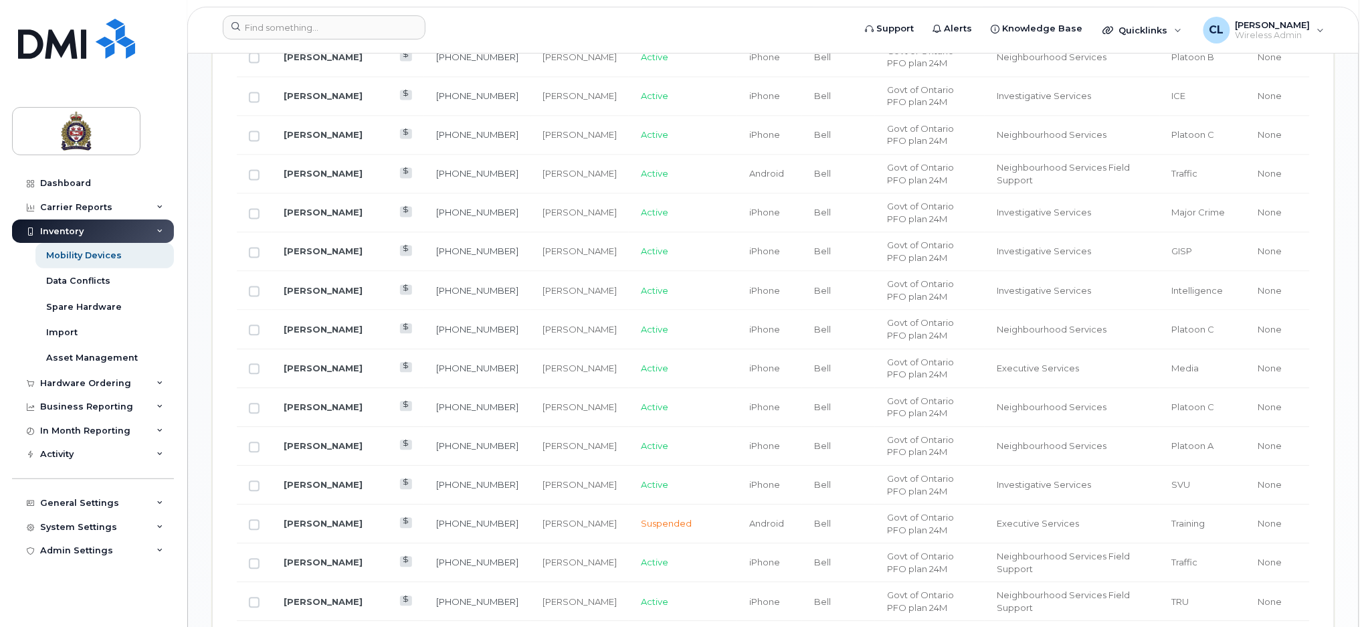
scroll to position [981, 0]
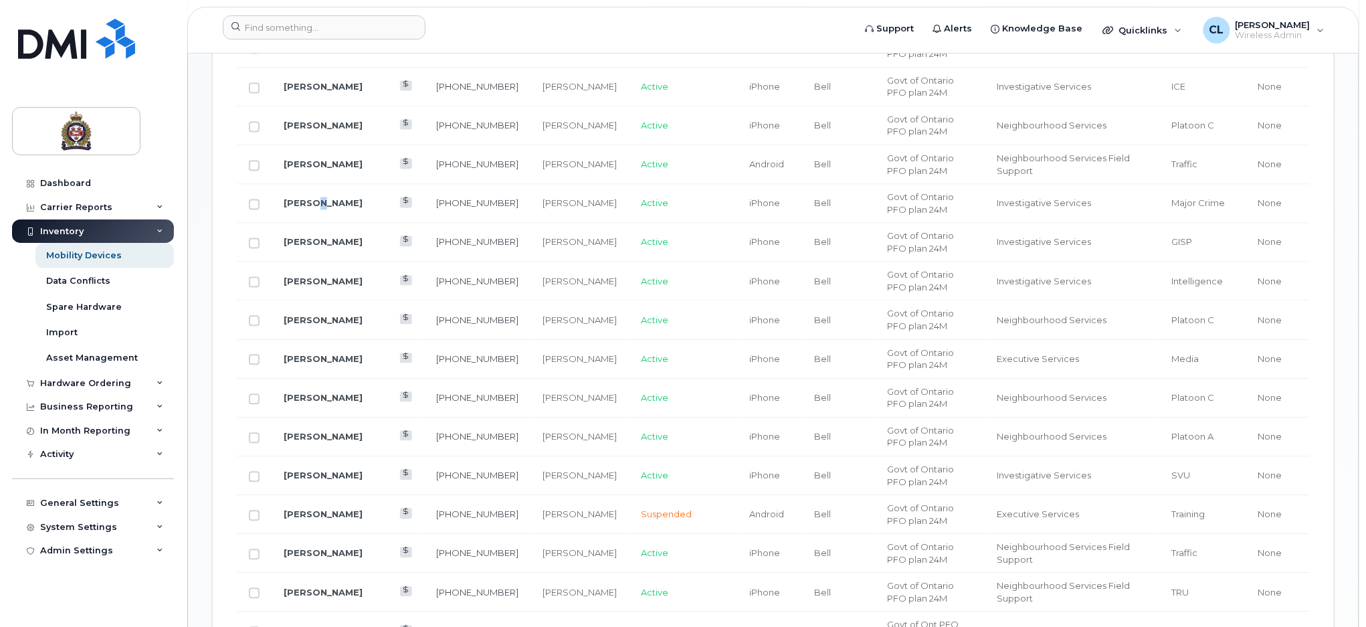
click at [314, 197] on td "[PERSON_NAME]" at bounding box center [348, 204] width 153 height 39
click at [307, 201] on link "[PERSON_NAME]" at bounding box center [323, 203] width 79 height 11
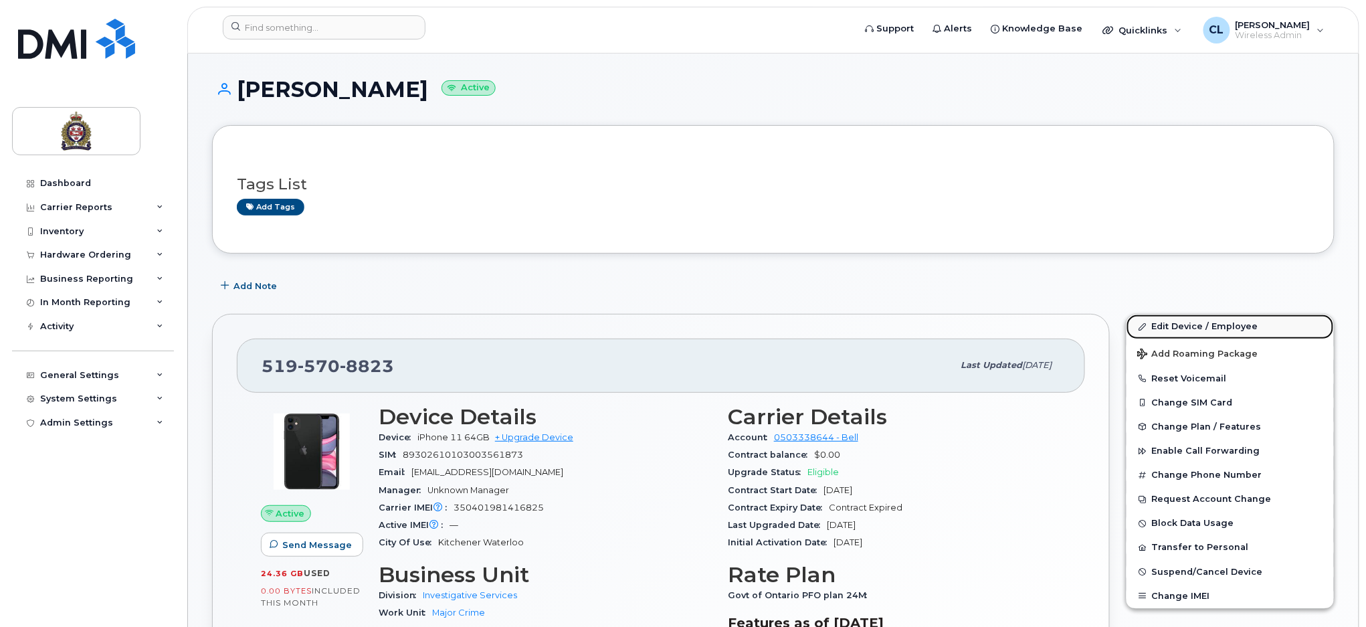
click at [1189, 320] on link "Edit Device / Employee" at bounding box center [1230, 326] width 207 height 24
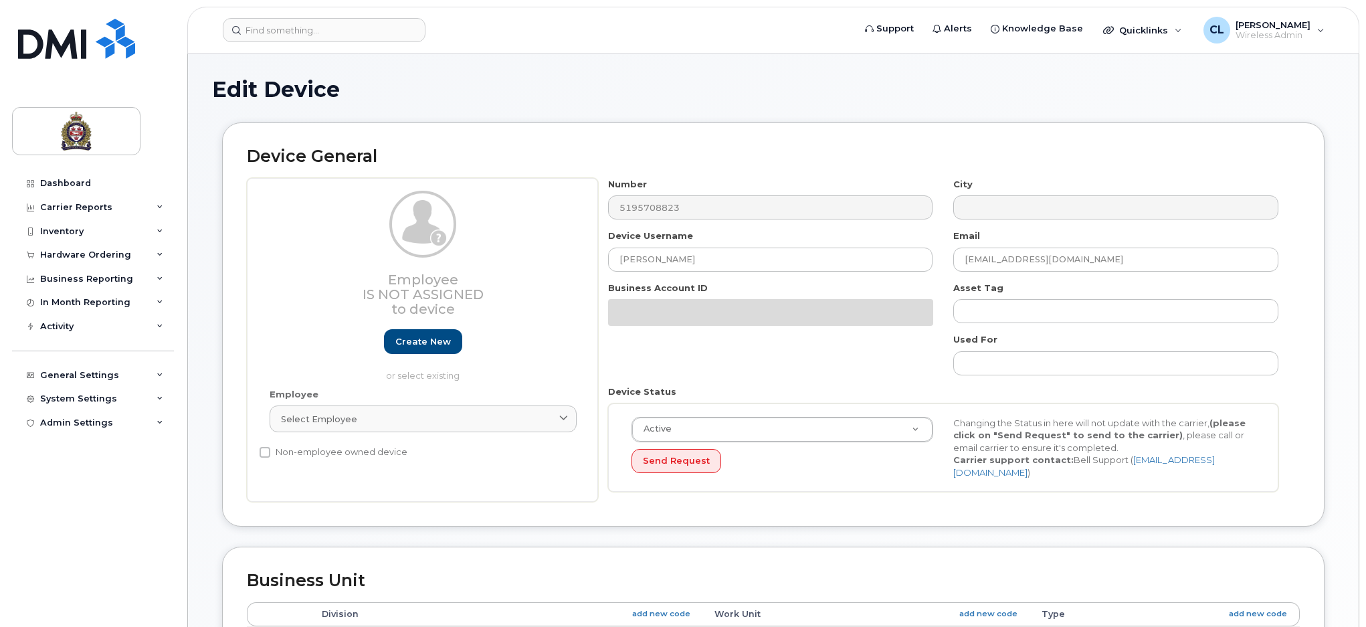
select select "159069"
select select "159087"
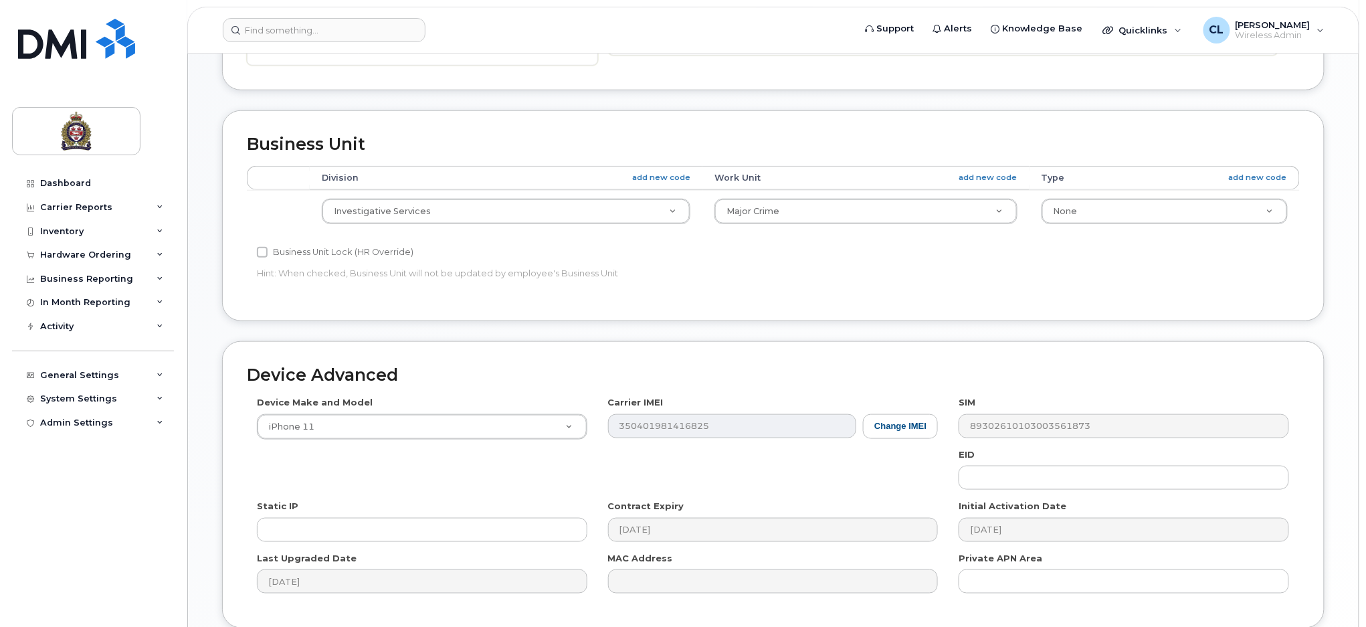
scroll to position [446, 0]
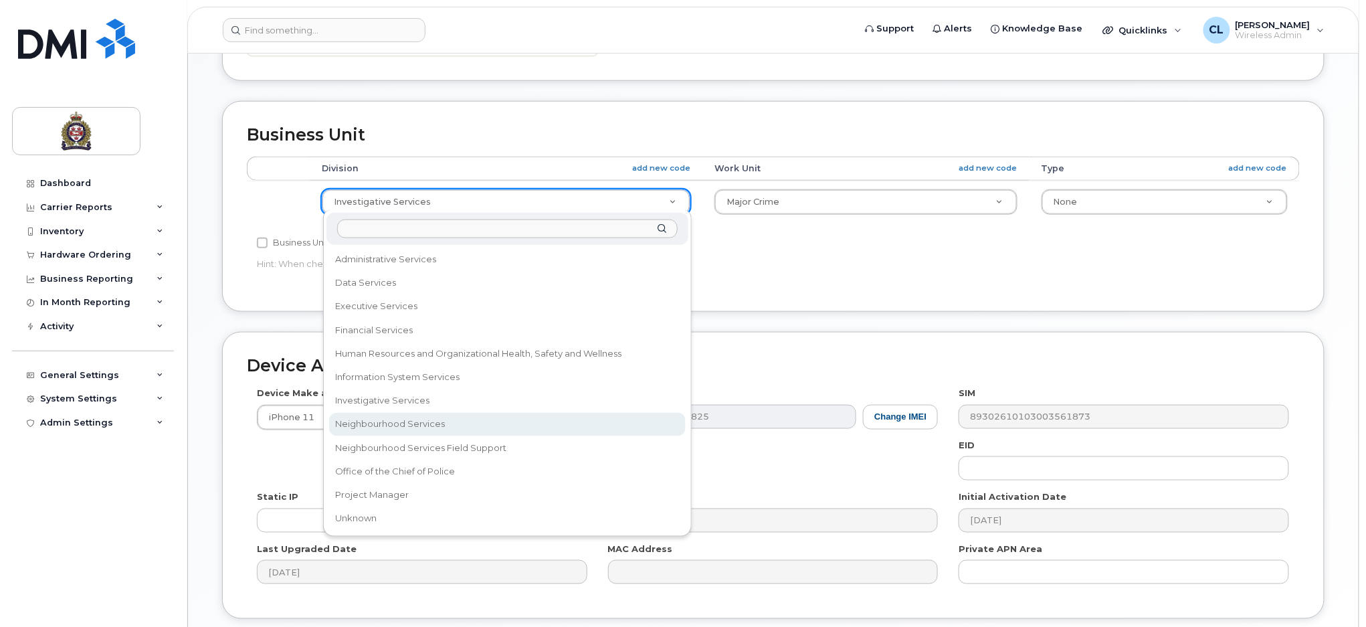
select select "159064"
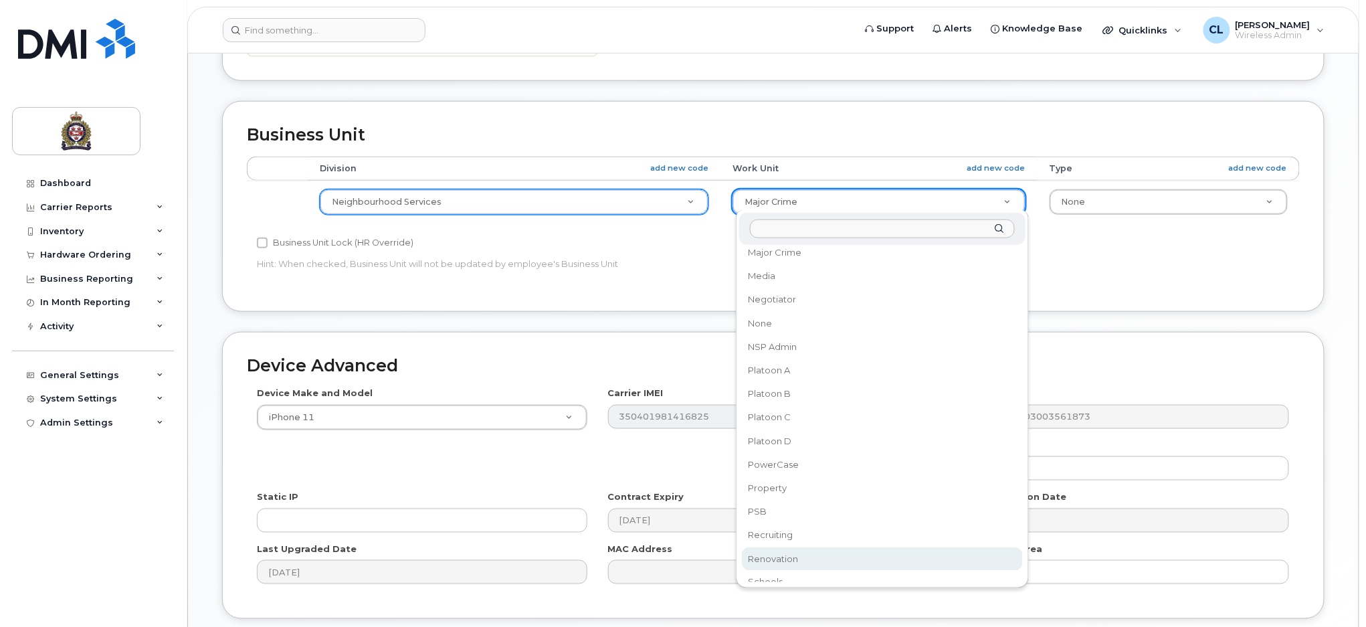
scroll to position [558, 0]
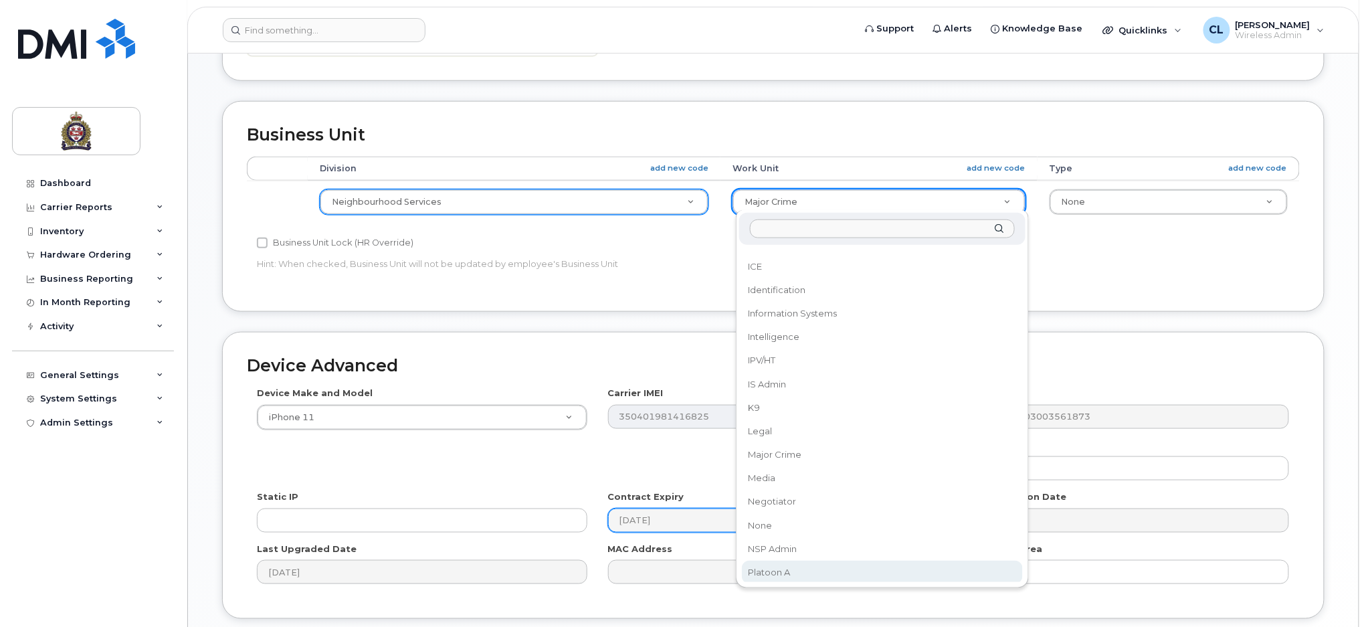
select select "159098"
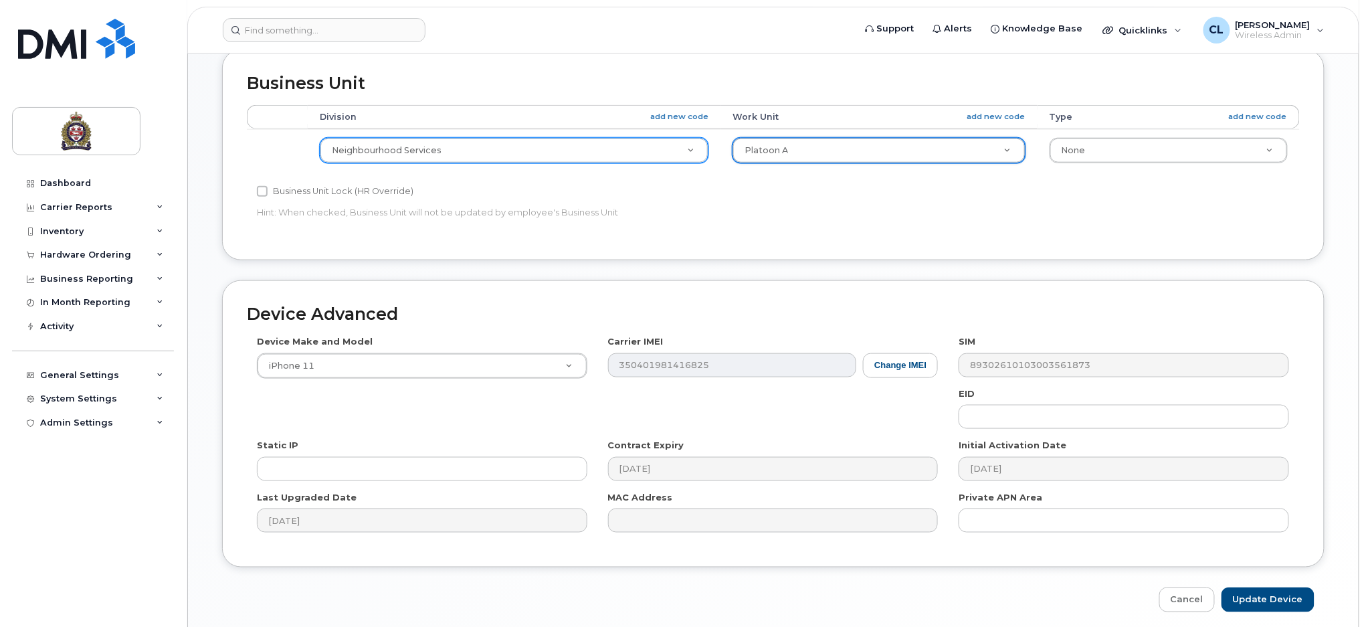
scroll to position [545, 0]
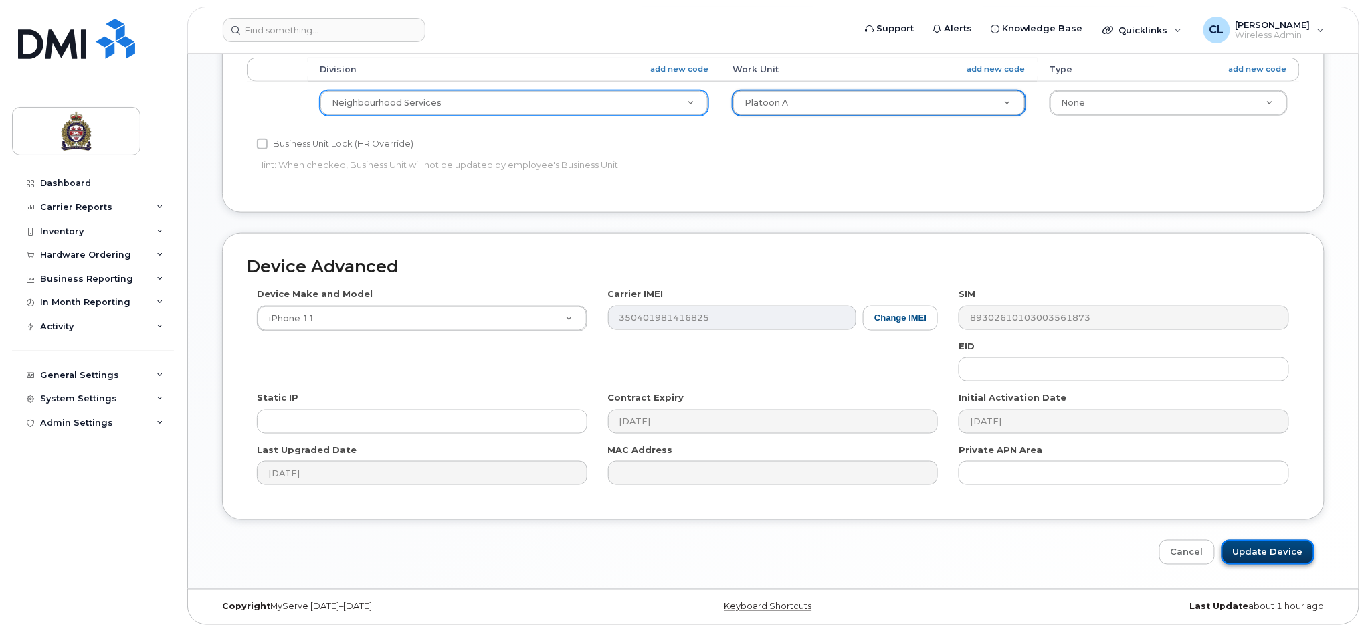
click at [1276, 551] on input "Update Device" at bounding box center [1268, 552] width 93 height 25
type input "Saving..."
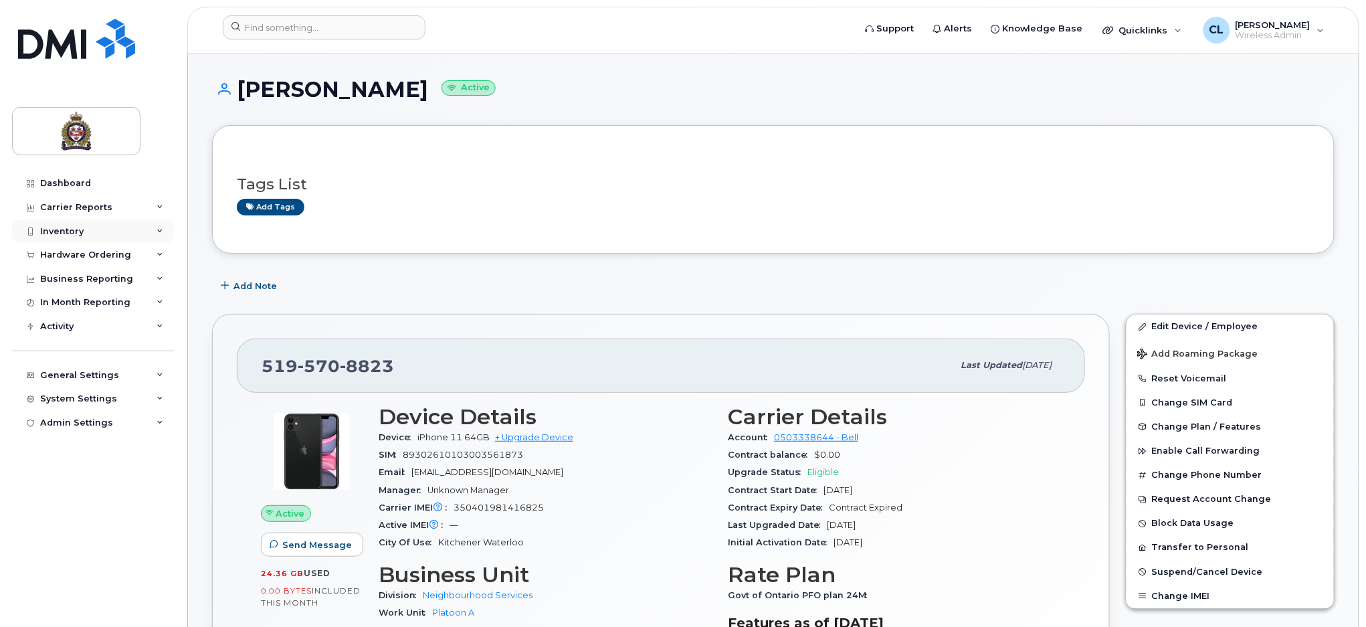
click at [72, 231] on div "Inventory" at bounding box center [61, 231] width 43 height 11
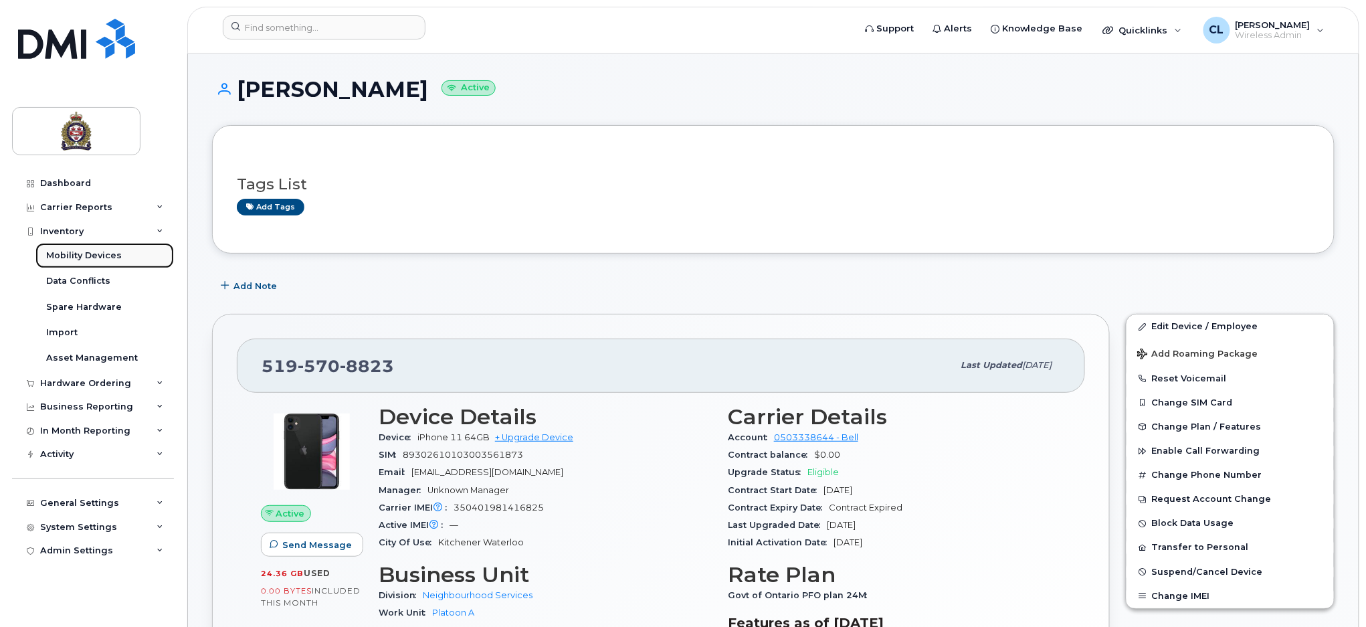
click at [123, 252] on link "Mobility Devices" at bounding box center [104, 255] width 138 height 25
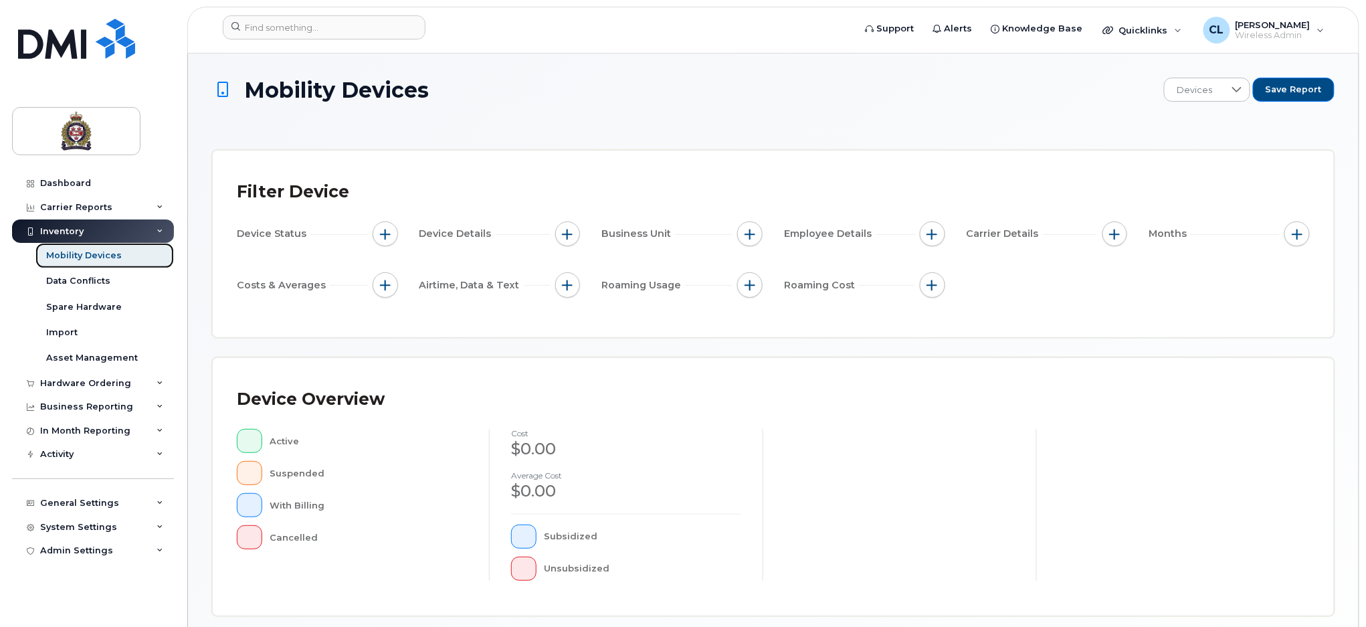
click at [88, 256] on div "Mobility Devices" at bounding box center [84, 256] width 76 height 12
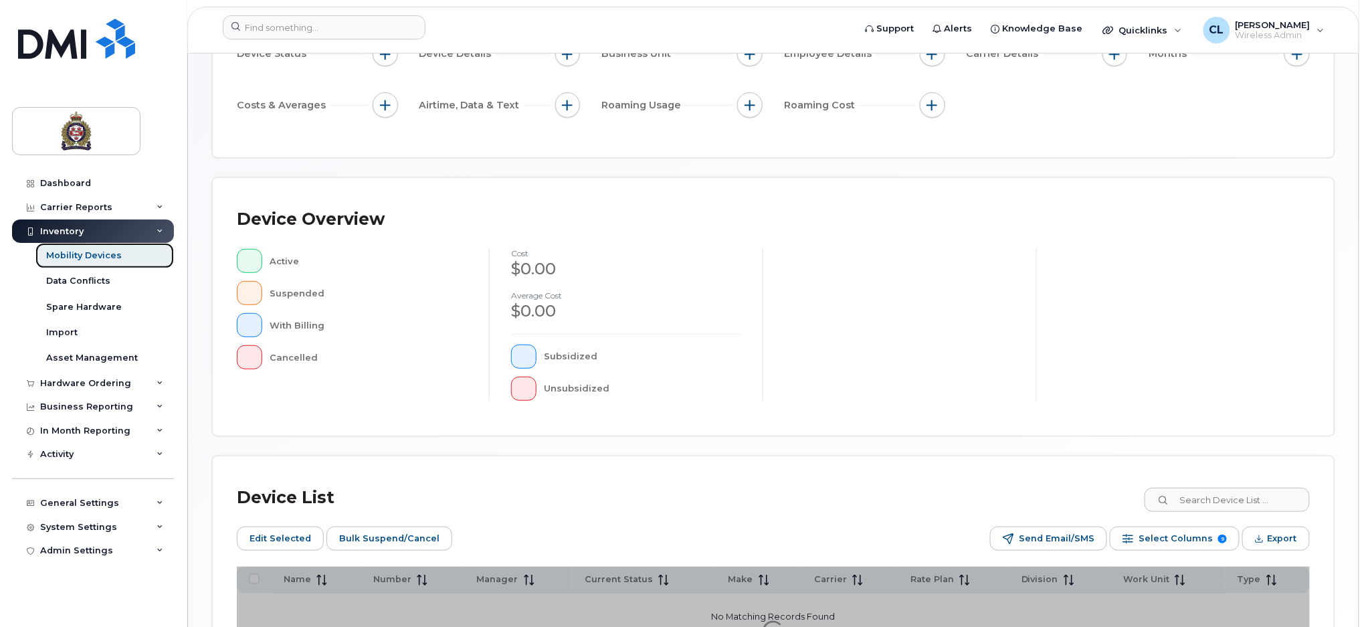
scroll to position [316, 0]
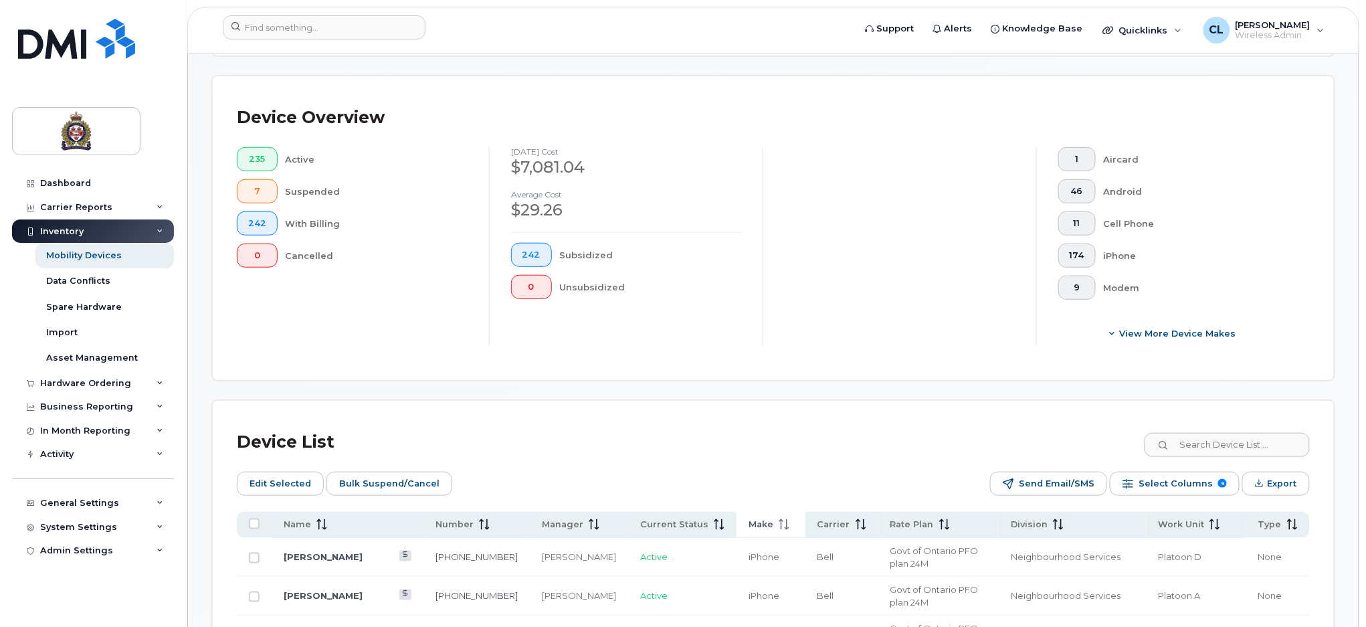
drag, startPoint x: 313, startPoint y: 522, endPoint x: 716, endPoint y: 517, distance: 402.8
click at [312, 523] on span at bounding box center [319, 524] width 16 height 12
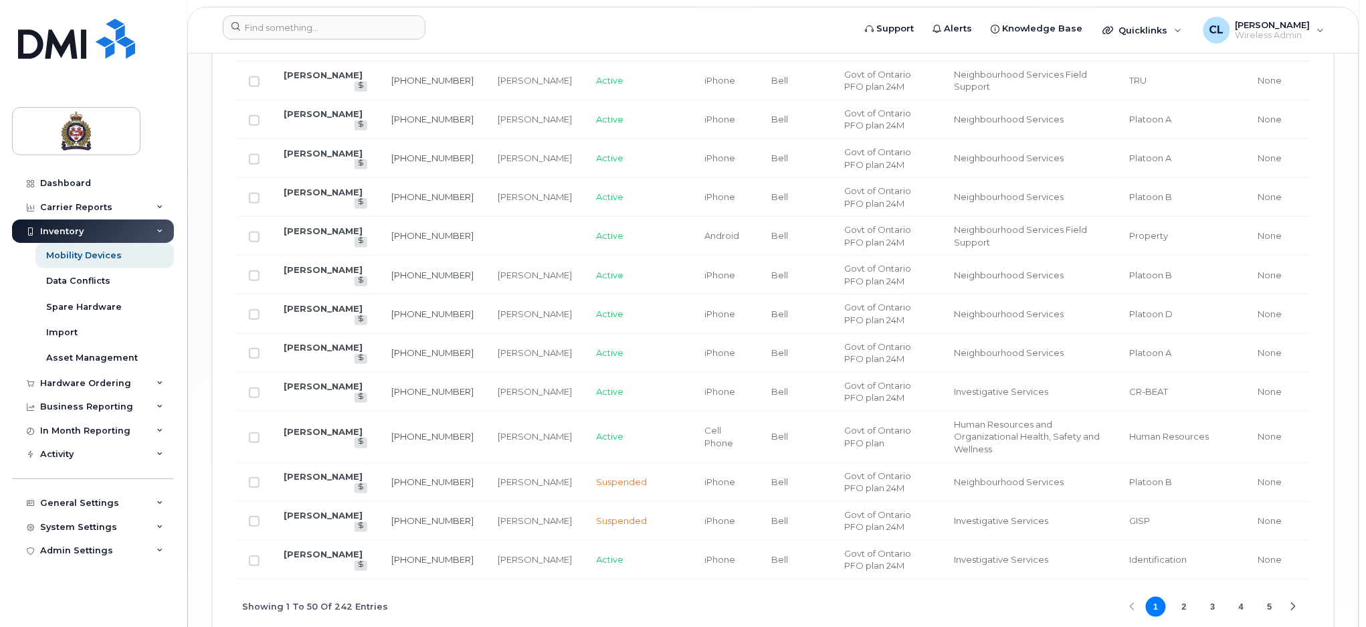
scroll to position [2297, 0]
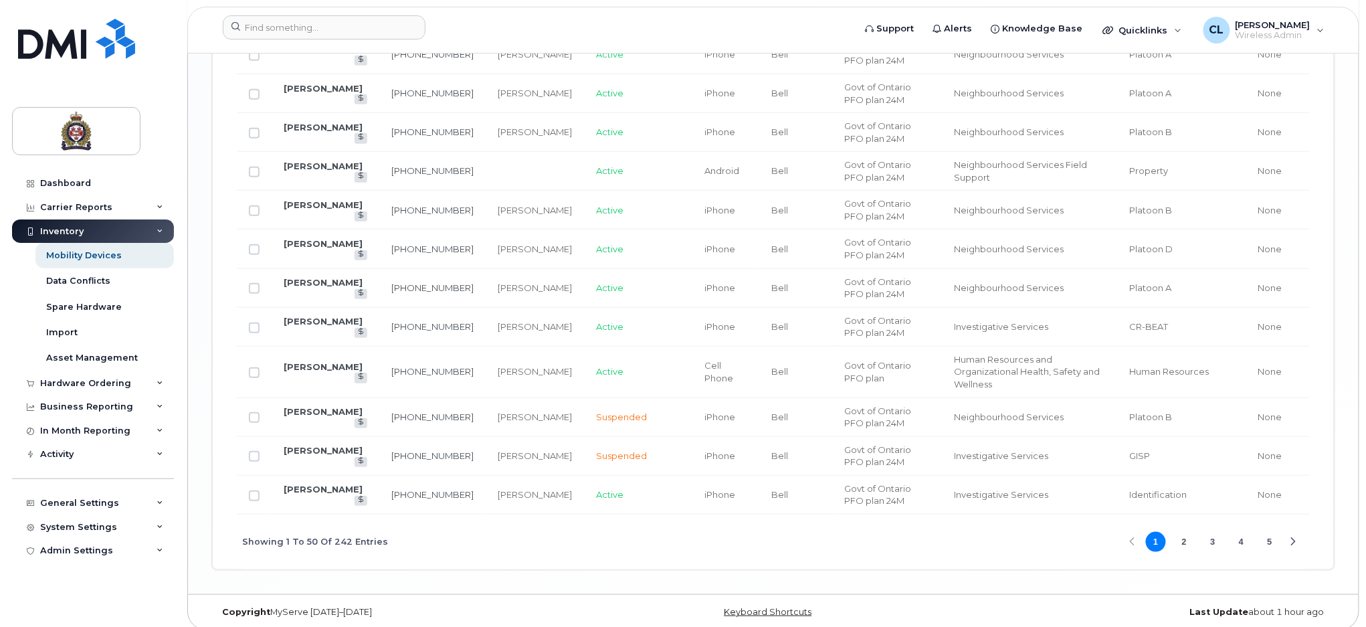
click at [1175, 532] on button "2" at bounding box center [1184, 542] width 20 height 20
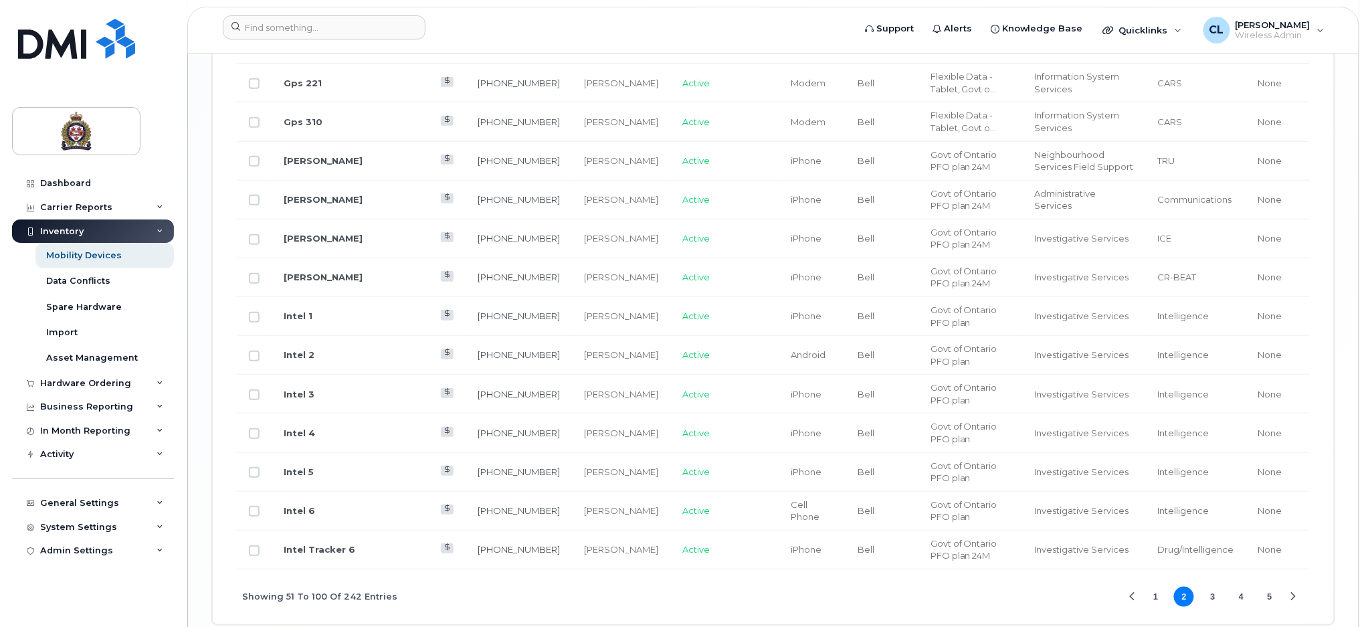
scroll to position [2295, 0]
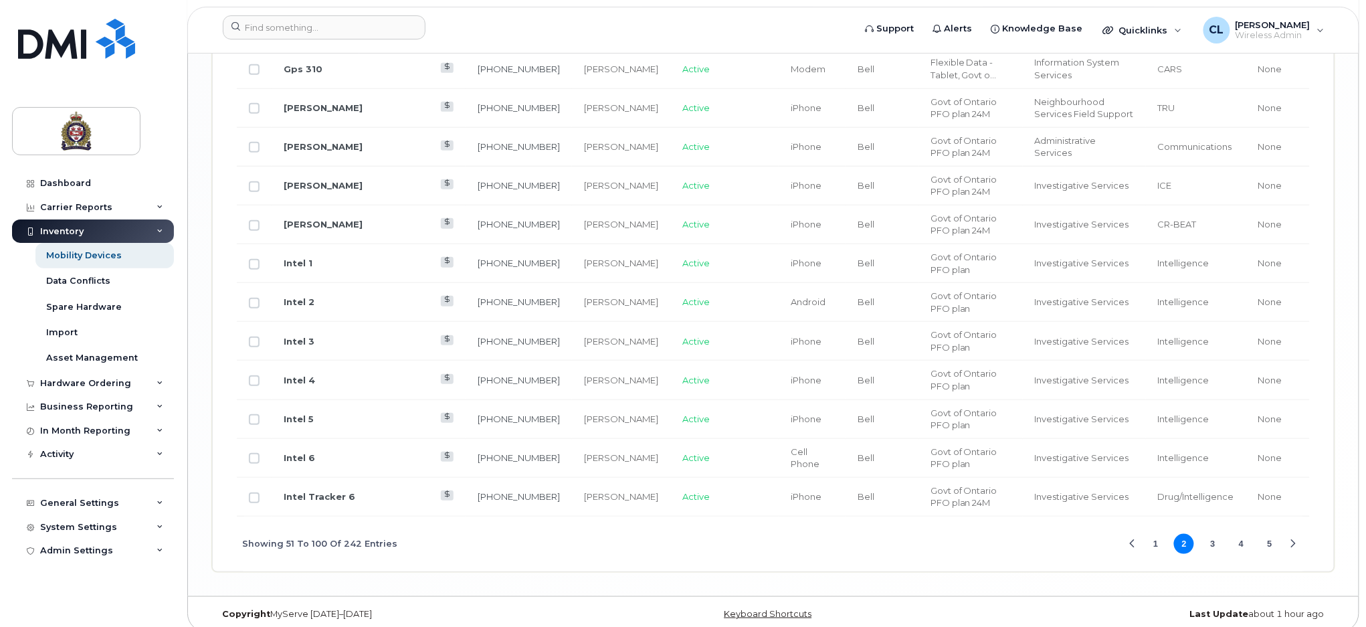
click at [1212, 534] on button "3" at bounding box center [1213, 544] width 20 height 20
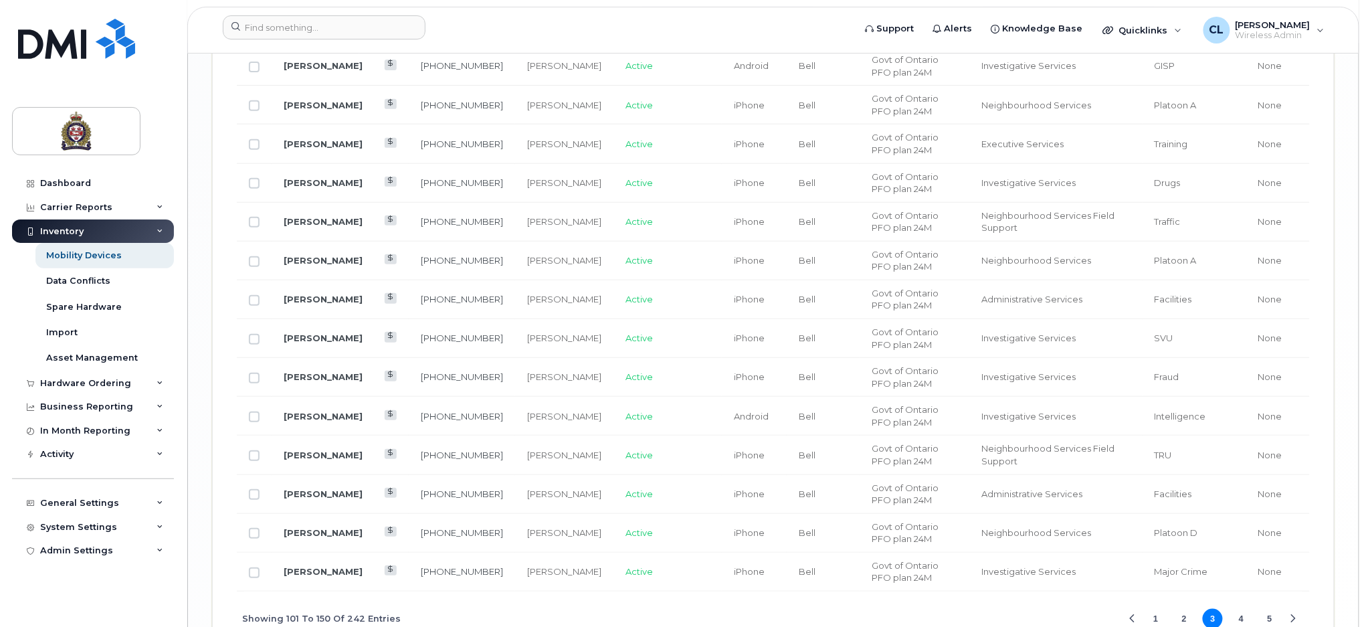
scroll to position [2297, 0]
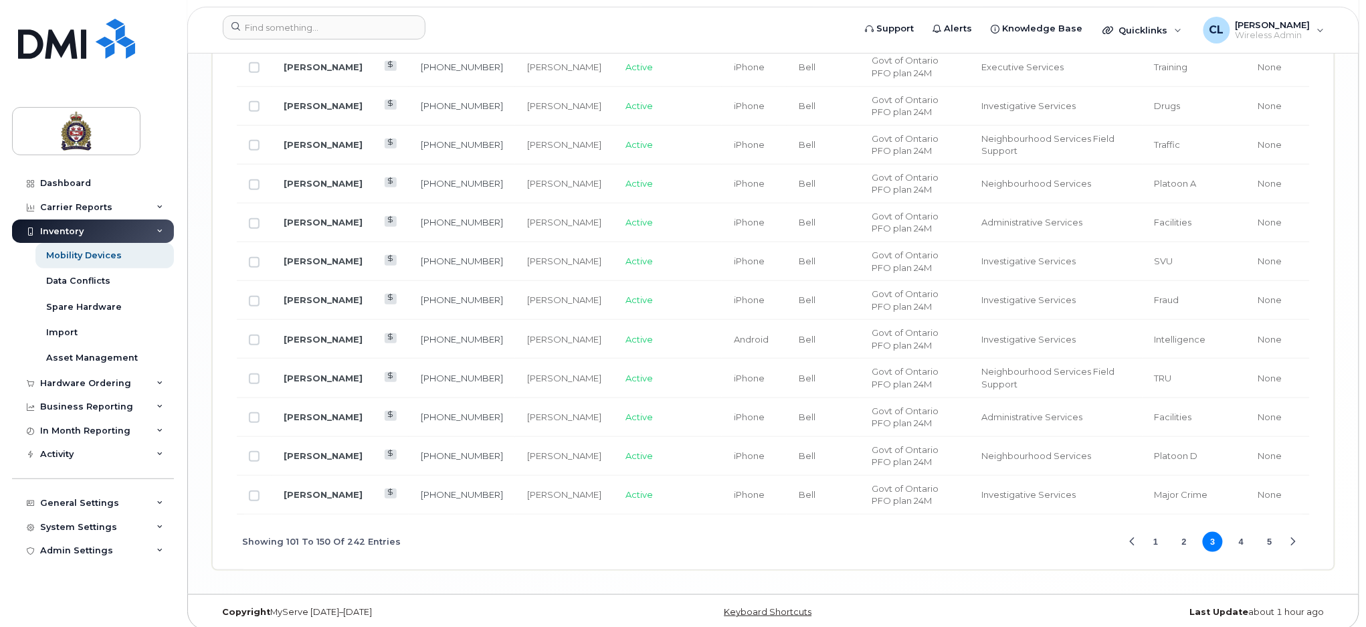
click at [1247, 532] on button "4" at bounding box center [1242, 542] width 20 height 20
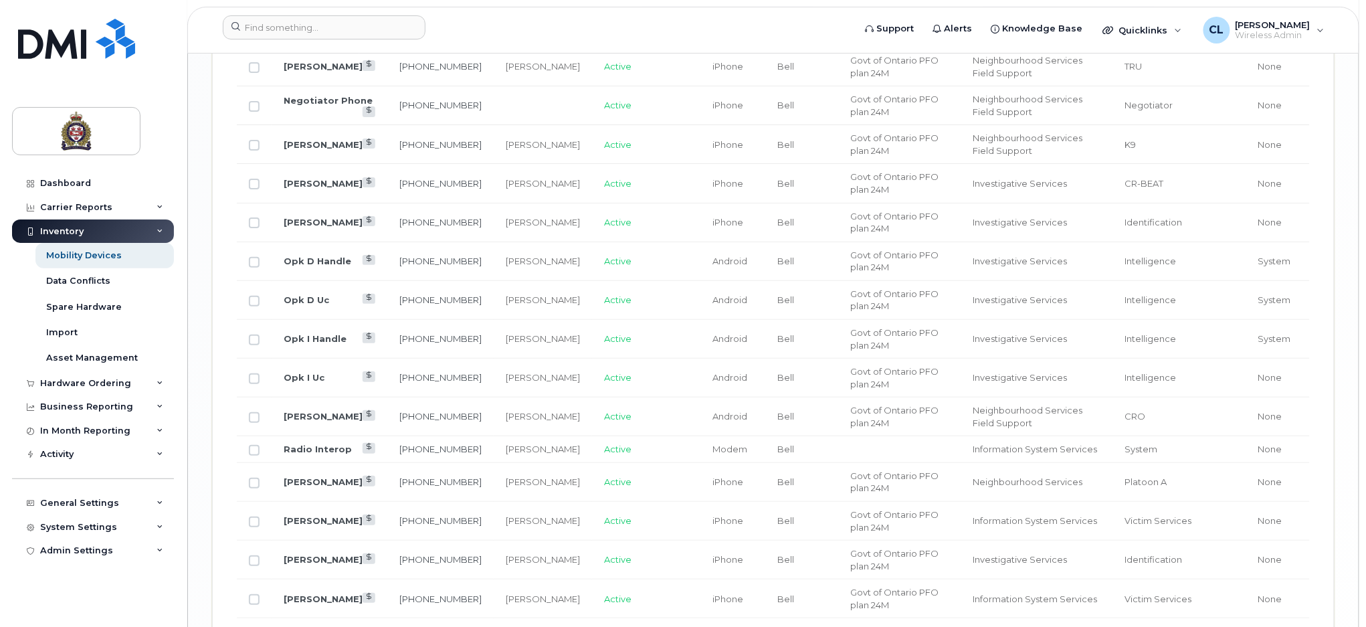
scroll to position [1962, 0]
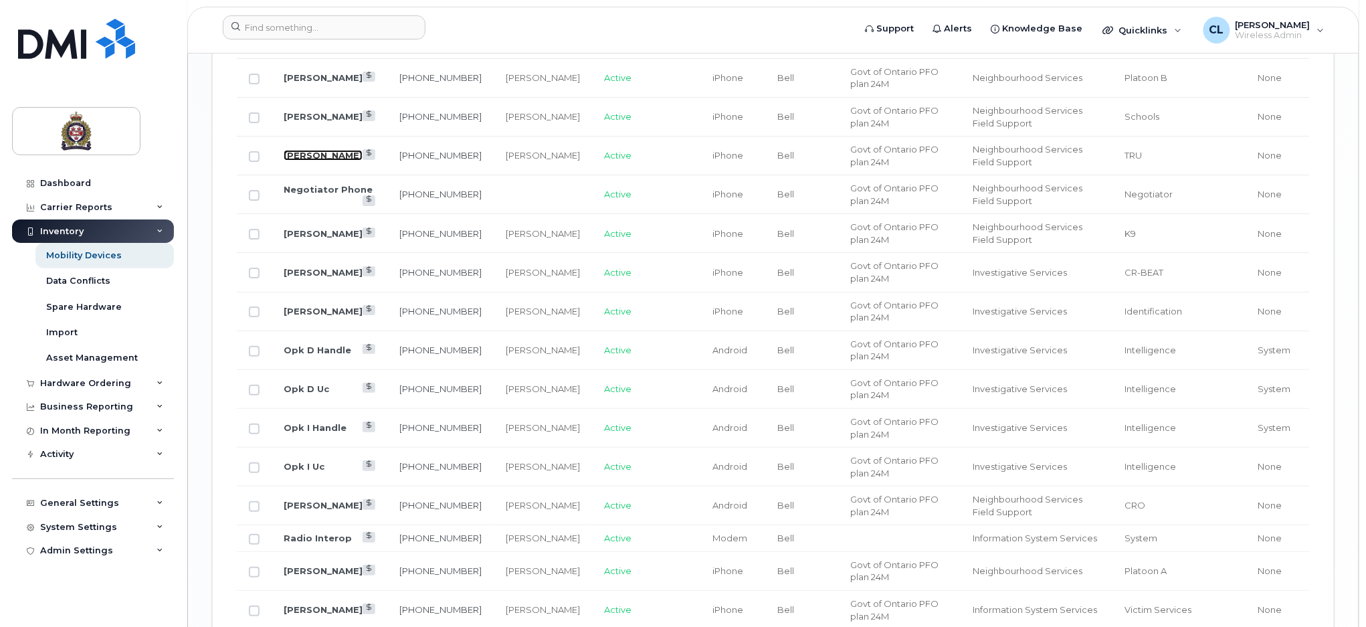
click at [326, 157] on link "[PERSON_NAME]" at bounding box center [323, 155] width 79 height 11
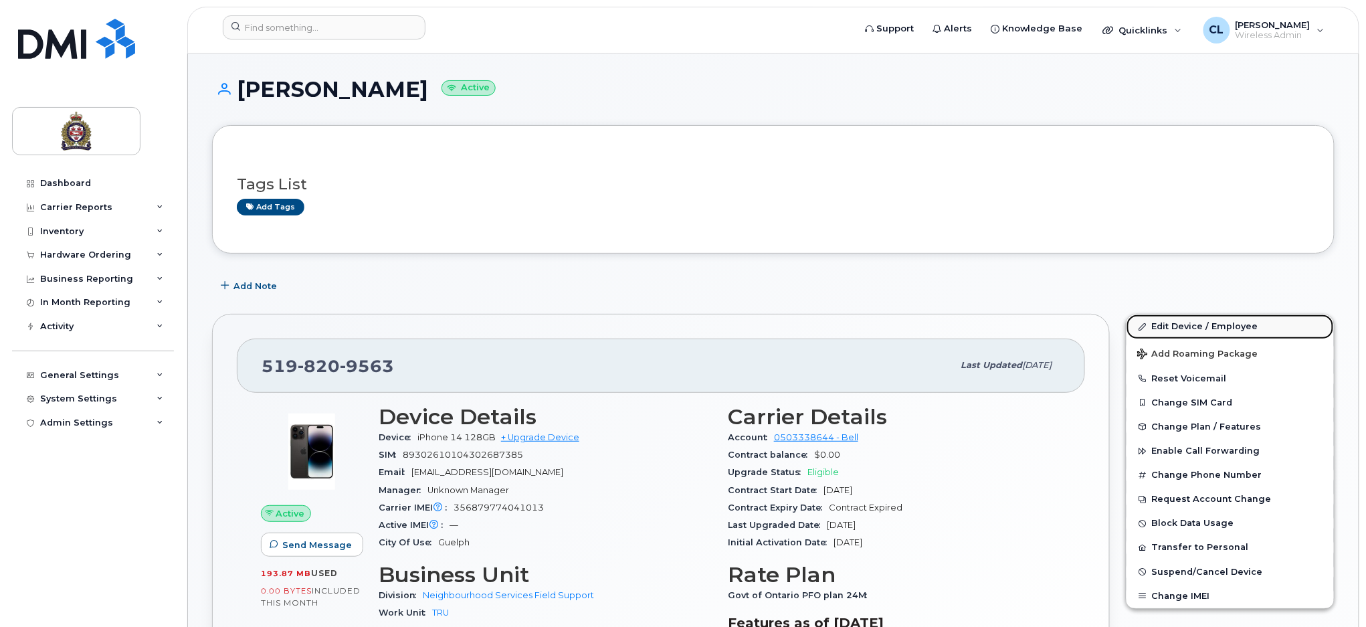
click at [1193, 326] on link "Edit Device / Employee" at bounding box center [1230, 326] width 207 height 24
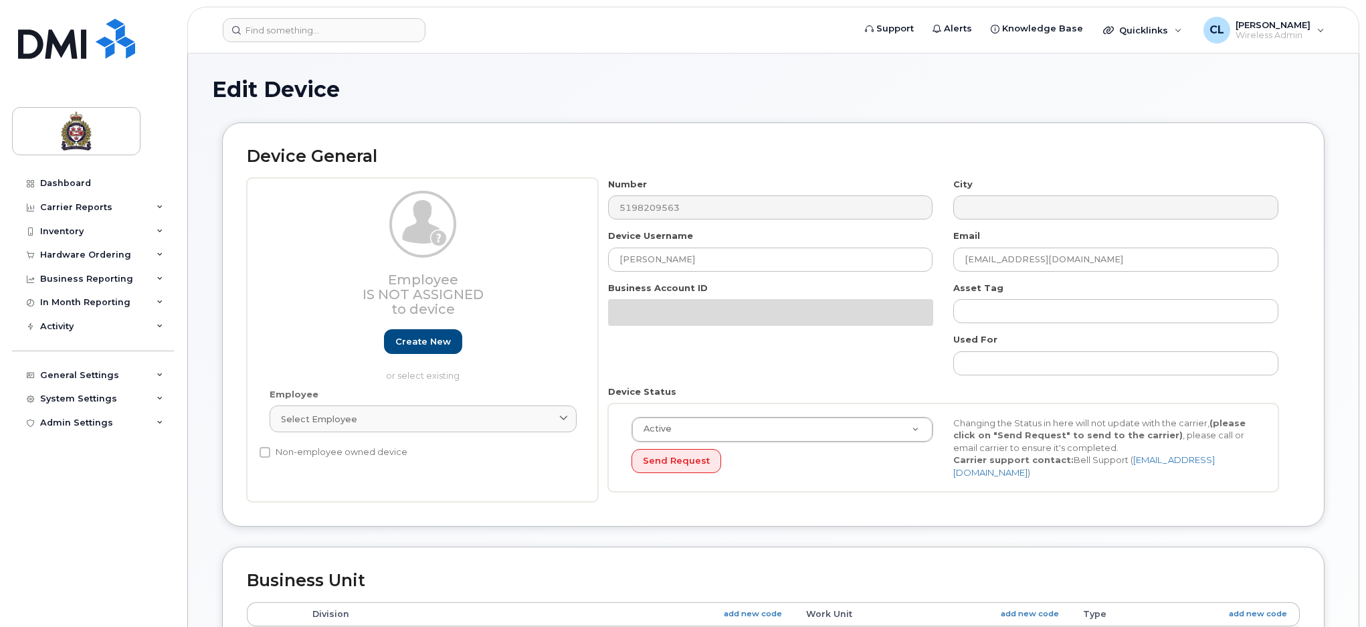
select select "159065"
select select "159075"
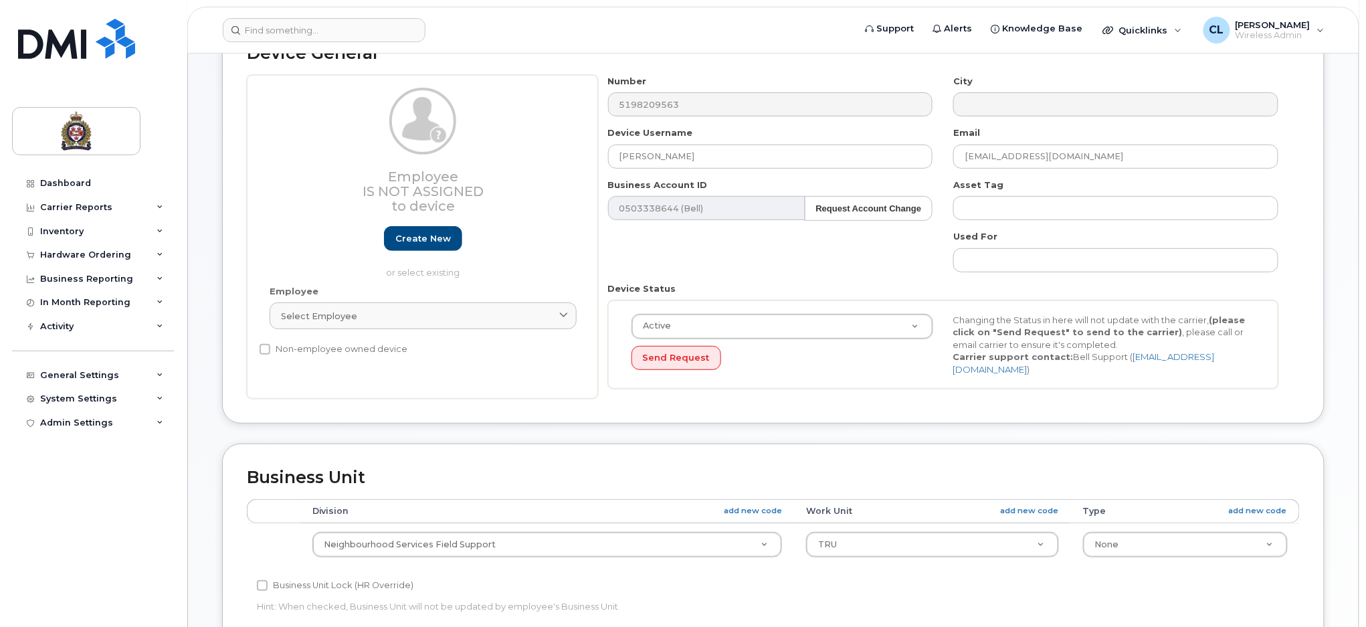
scroll to position [178, 0]
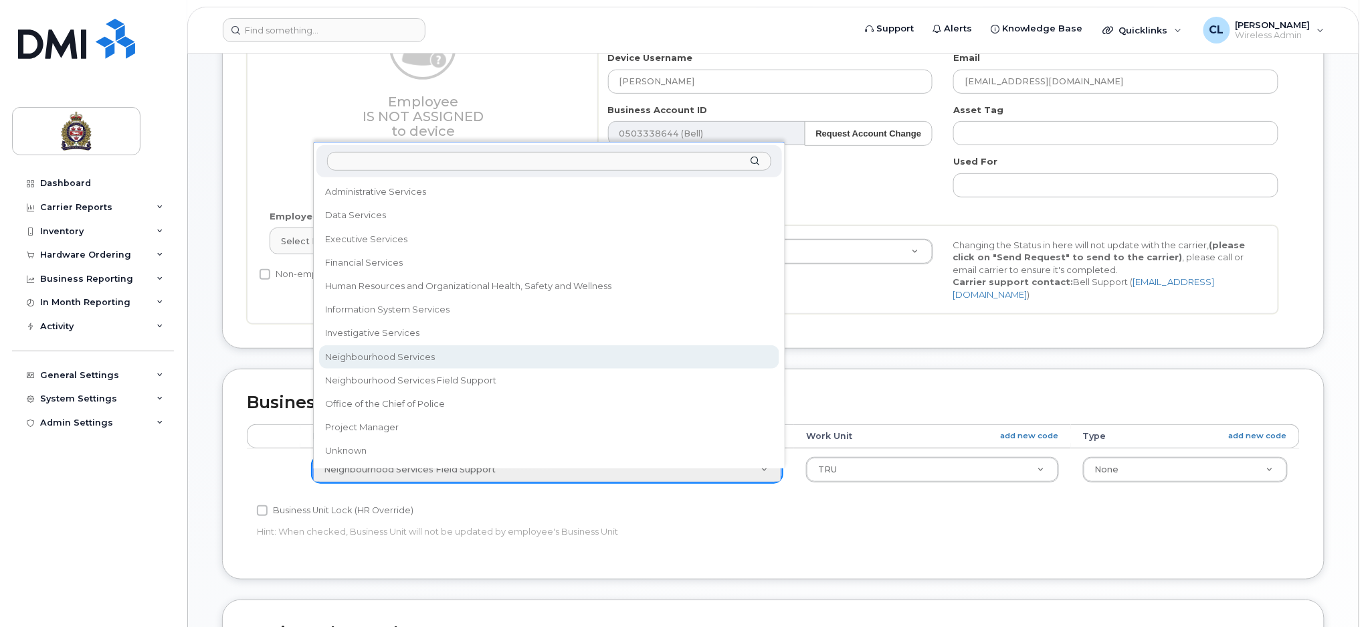
select select "159064"
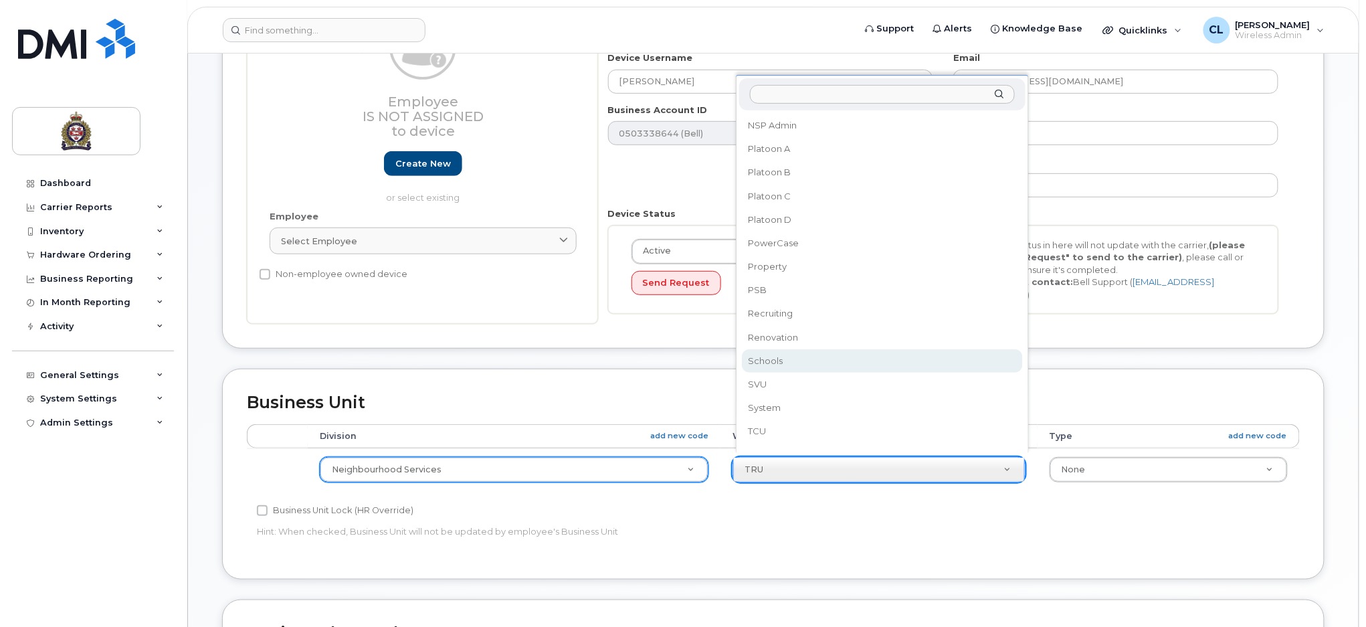
scroll to position [757, 0]
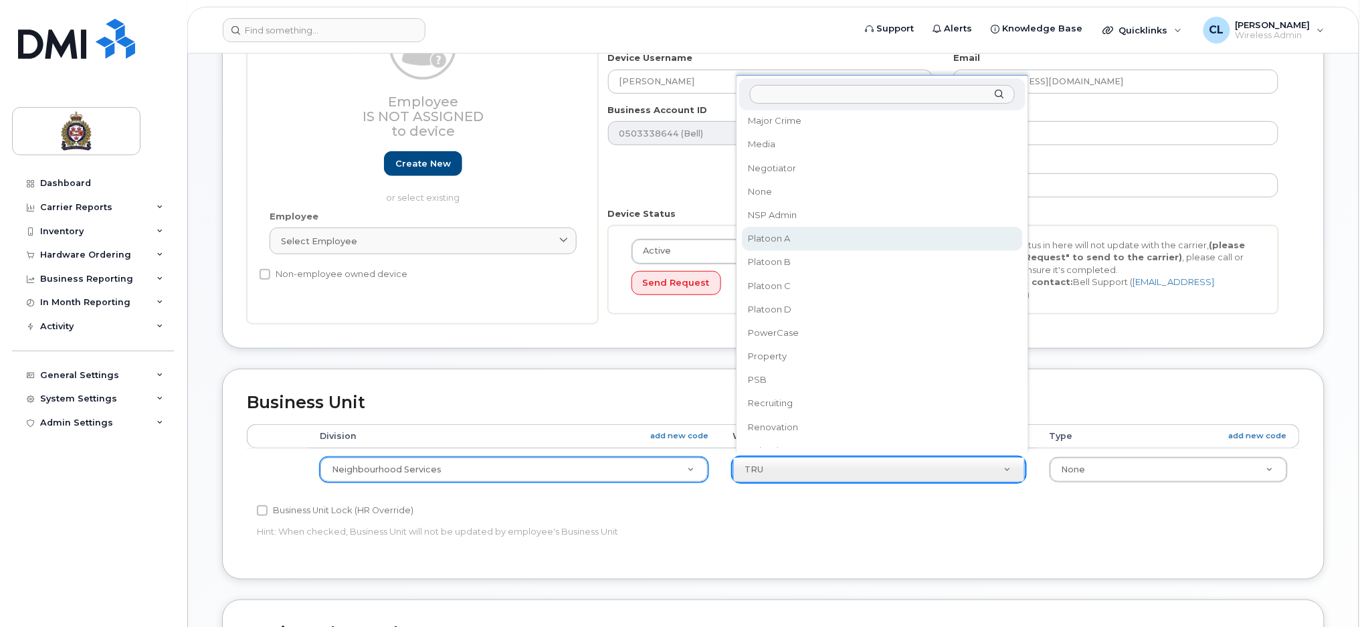
select select "159098"
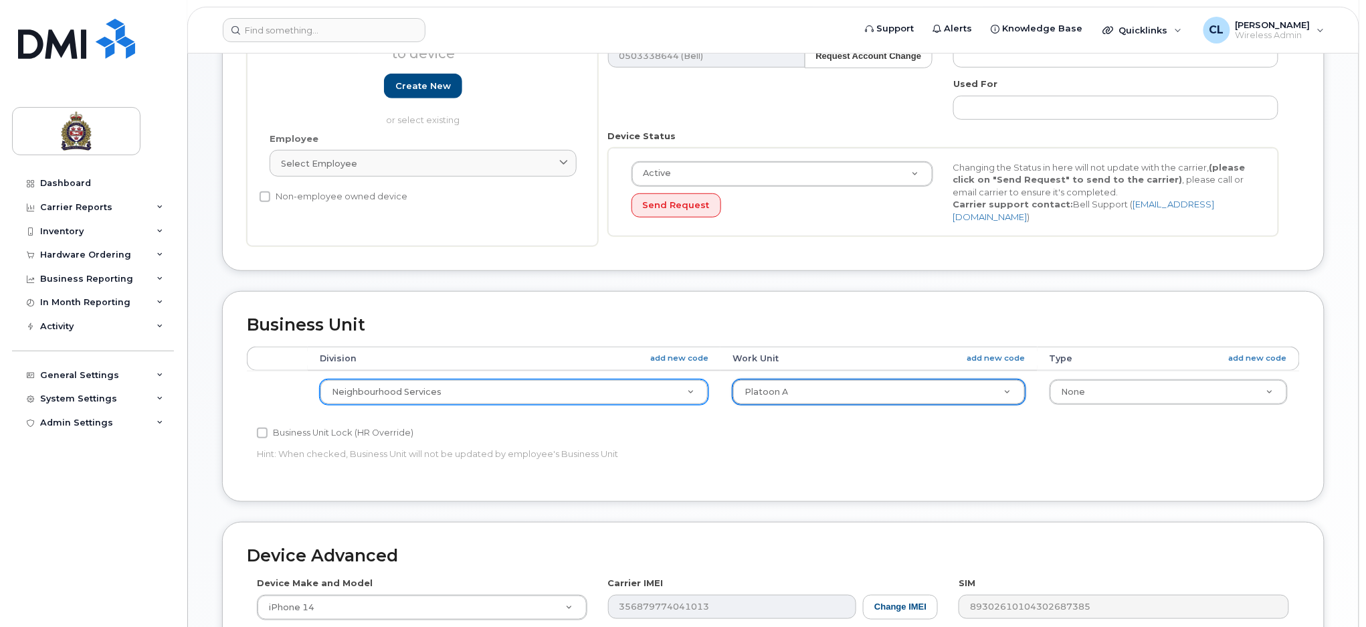
scroll to position [535, 0]
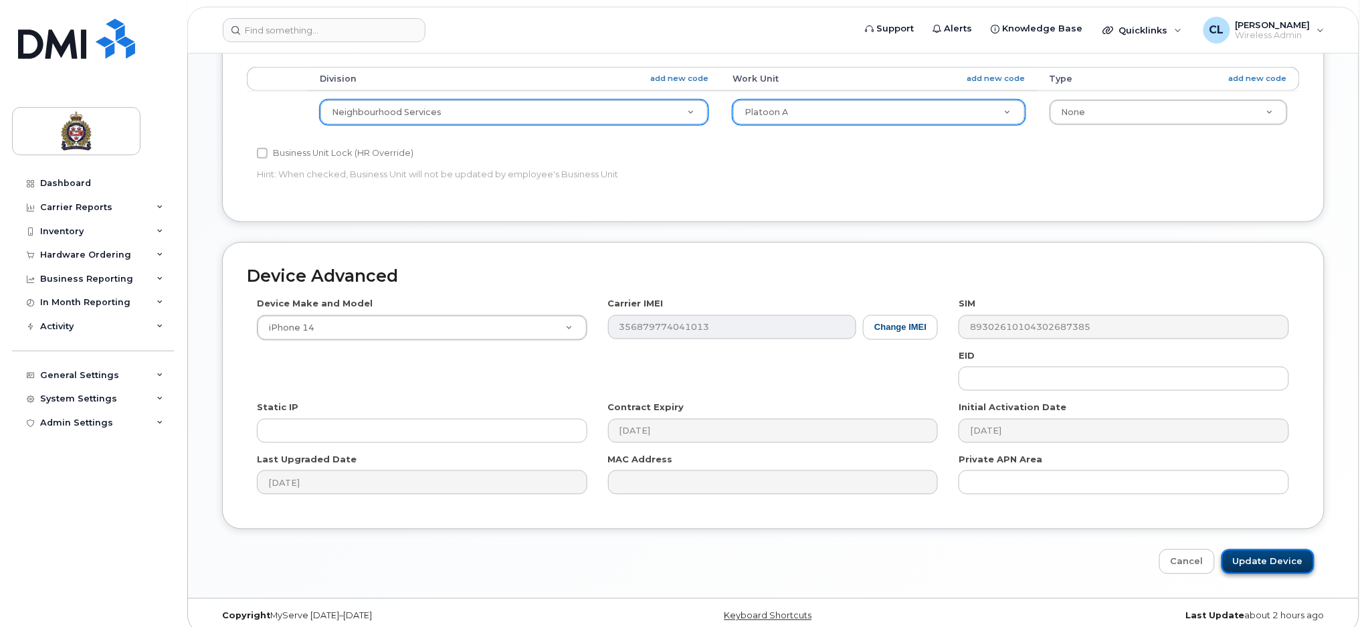
click at [1258, 557] on input "Update Device" at bounding box center [1268, 561] width 93 height 25
type input "Saving..."
